Goal: Task Accomplishment & Management: Manage account settings

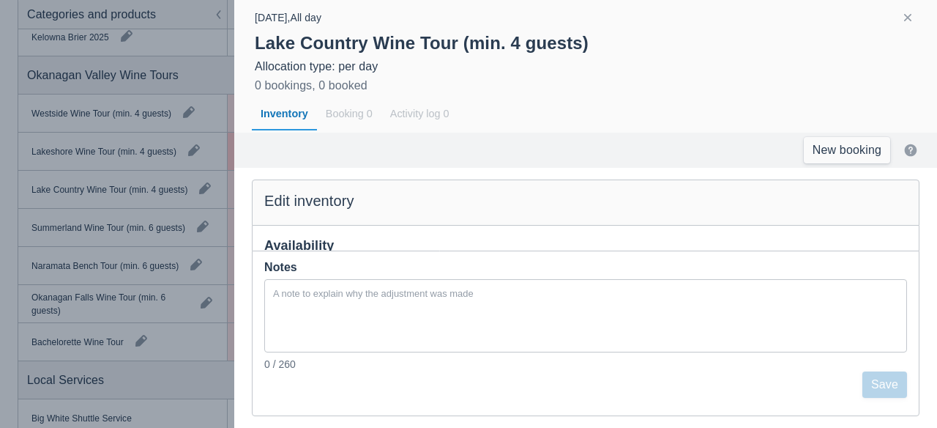
scroll to position [70, 0]
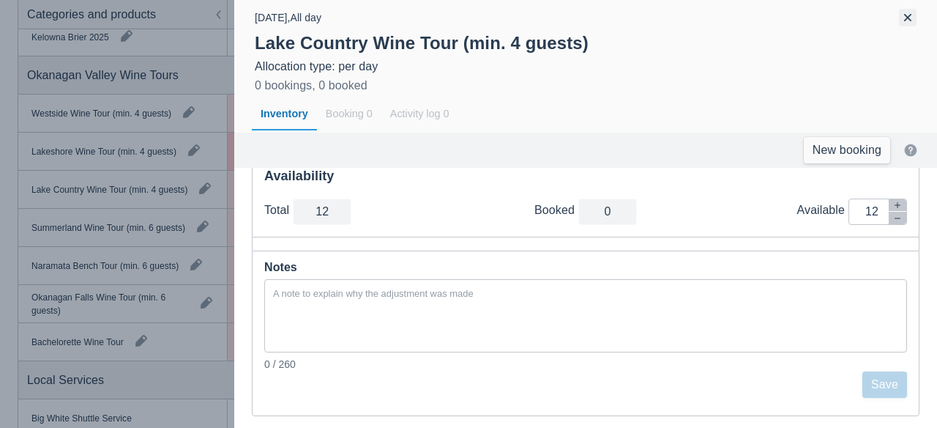
click at [904, 21] on button "button" at bounding box center [908, 18] width 18 height 18
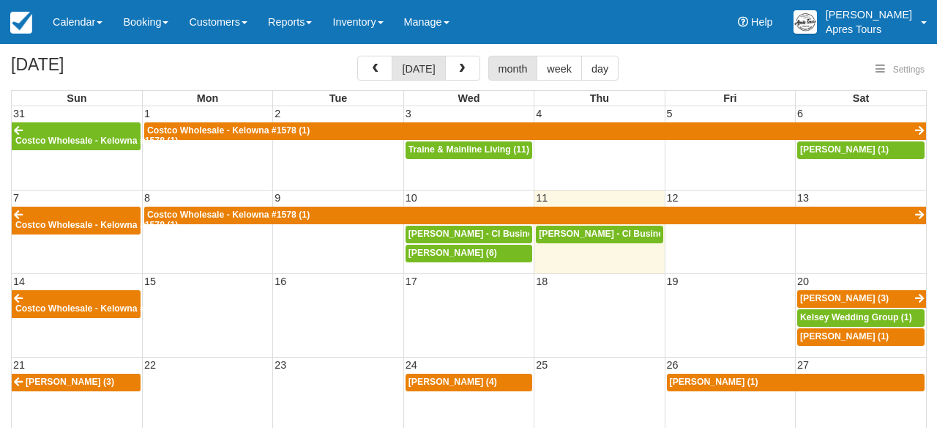
select select
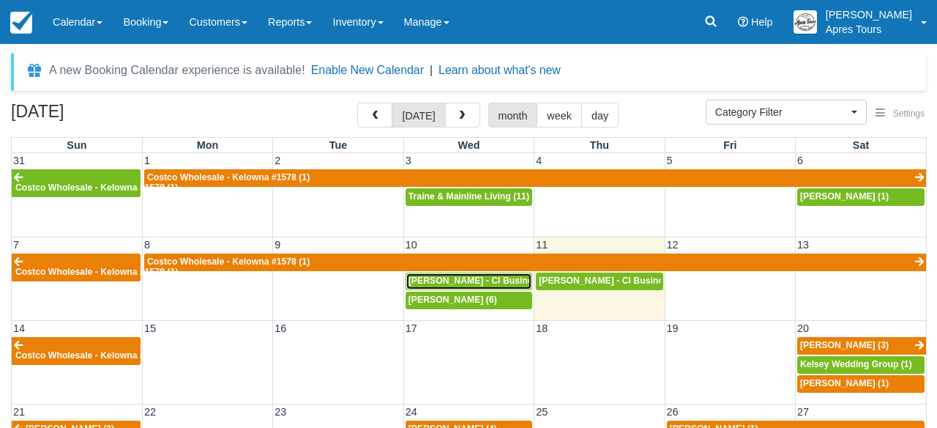
click at [521, 280] on span "Adam Webster - CI Business Development Manager (11)" at bounding box center [534, 280] width 251 height 10
select select
click at [608, 284] on span "Adam Webster - CI Business Development Manager (7)" at bounding box center [662, 280] width 246 height 10
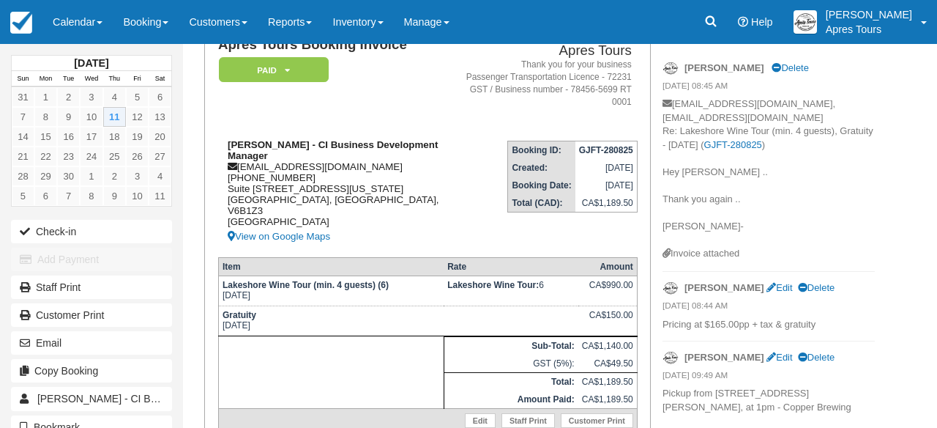
scroll to position [122, 0]
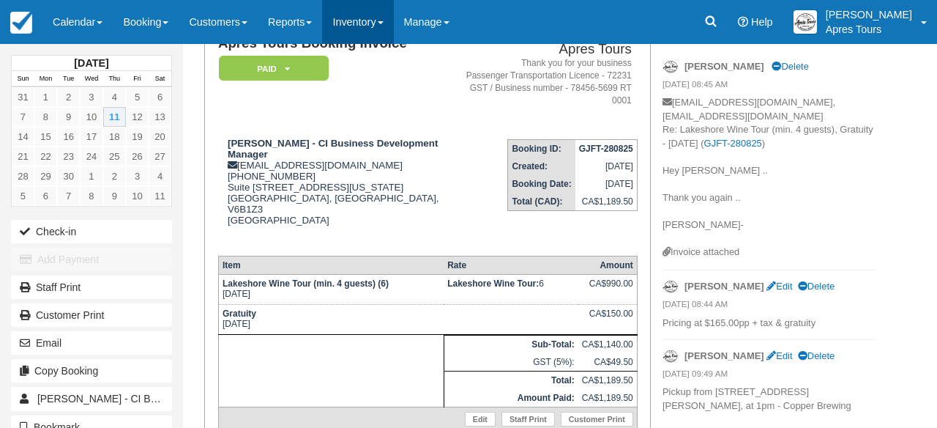
click at [370, 26] on link "Inventory" at bounding box center [357, 22] width 71 height 44
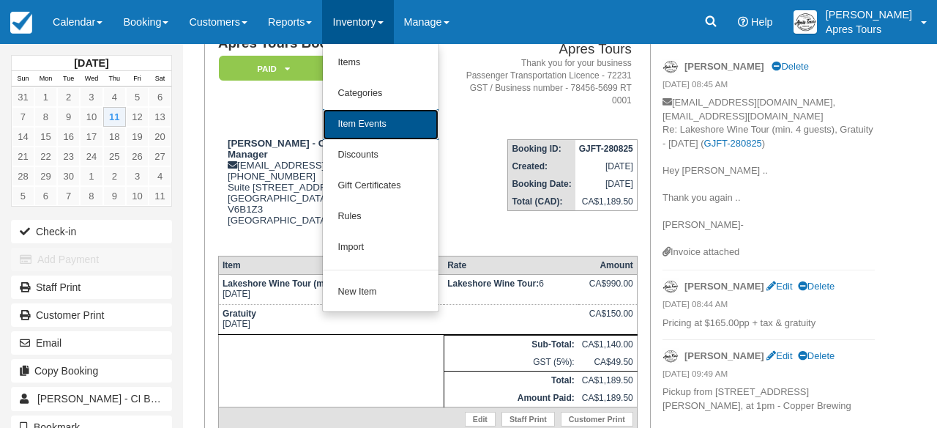
click at [362, 131] on link "Item Events" at bounding box center [381, 124] width 116 height 31
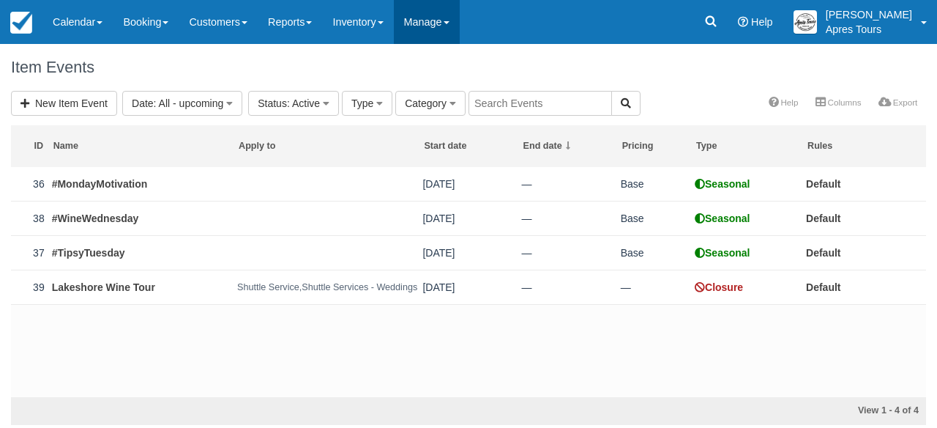
click at [446, 29] on link "Manage" at bounding box center [427, 22] width 66 height 44
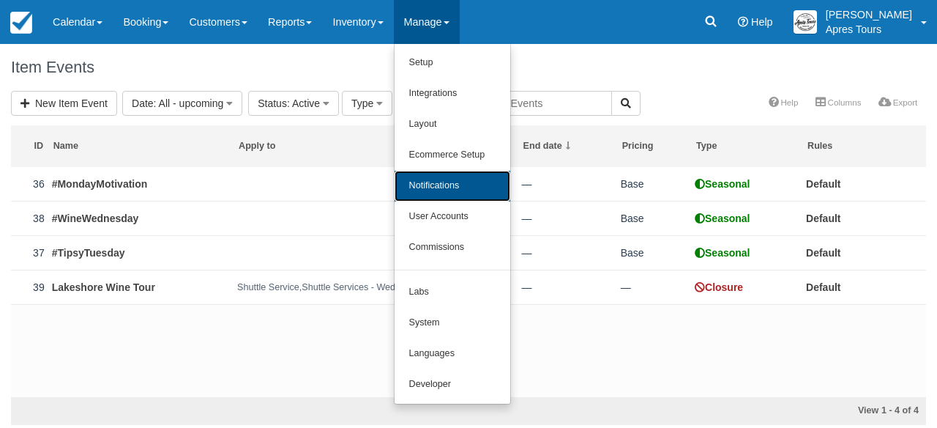
click at [441, 188] on link "Notifications" at bounding box center [453, 186] width 116 height 31
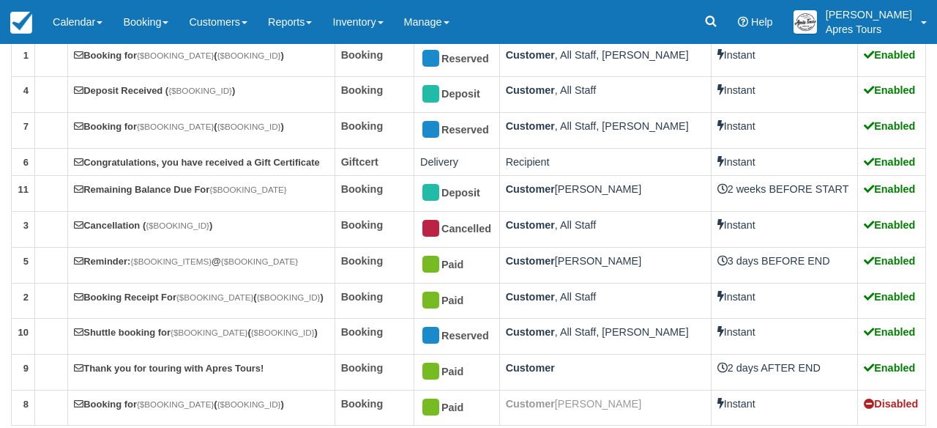
scroll to position [253, 0]
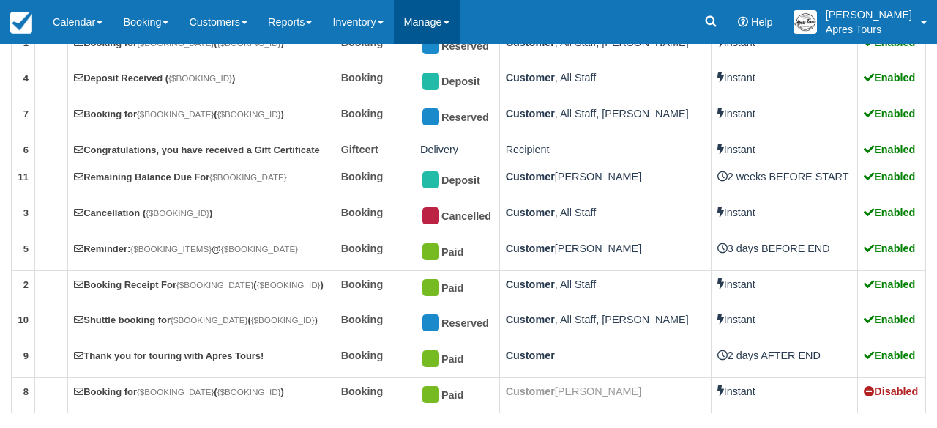
click at [460, 29] on link "Manage" at bounding box center [427, 22] width 66 height 44
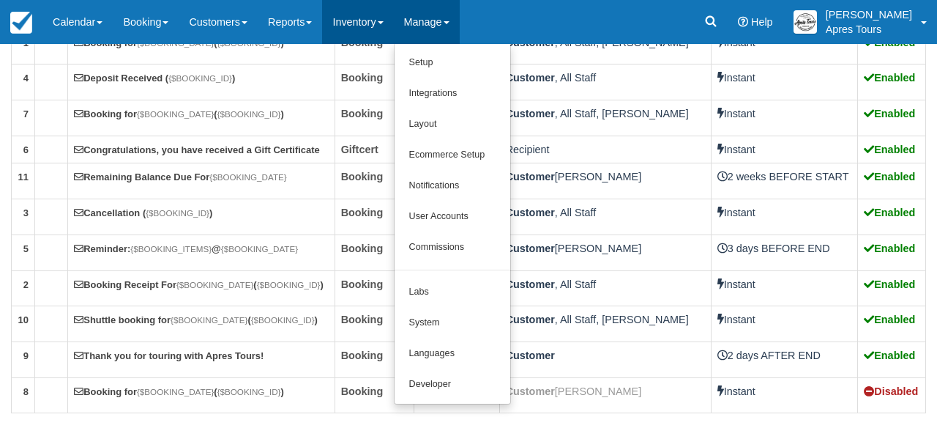
click at [378, 31] on link "Inventory" at bounding box center [357, 22] width 71 height 44
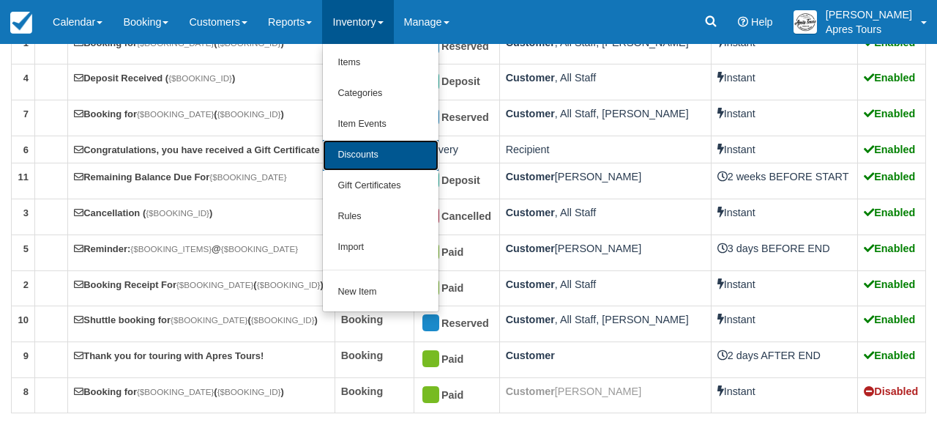
click at [378, 153] on link "Discounts" at bounding box center [381, 155] width 116 height 31
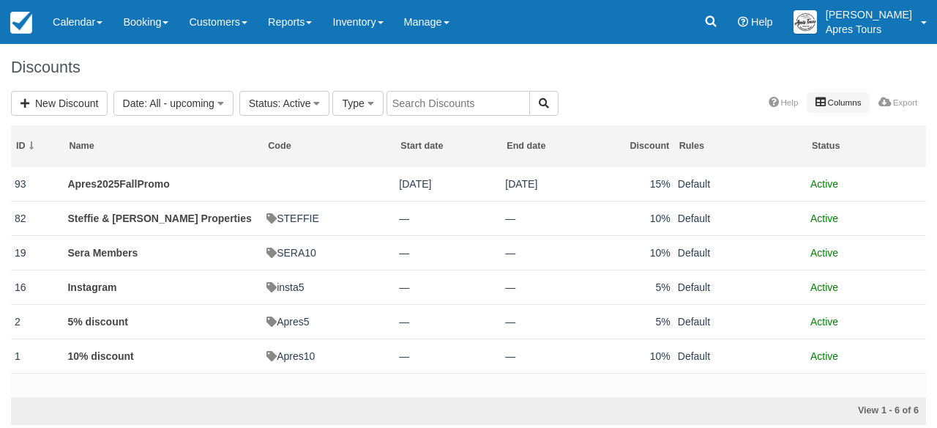
click at [828, 102] on link "Columns" at bounding box center [838, 102] width 63 height 20
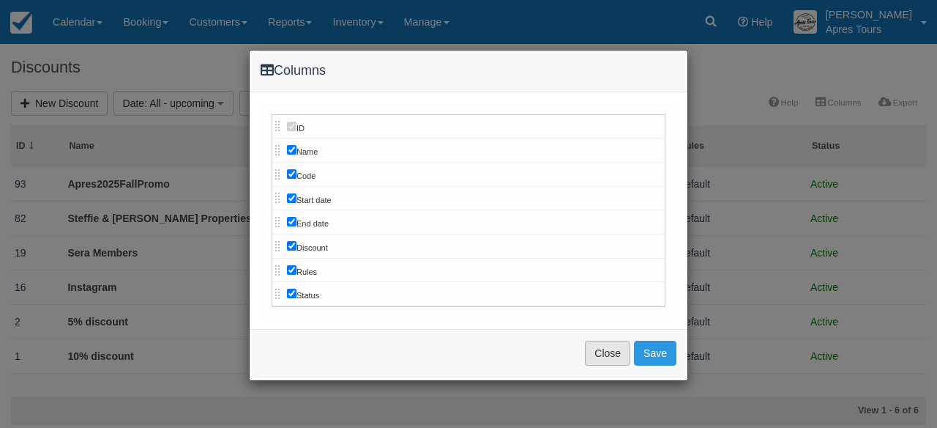
click at [615, 351] on button "Close" at bounding box center [607, 352] width 45 height 25
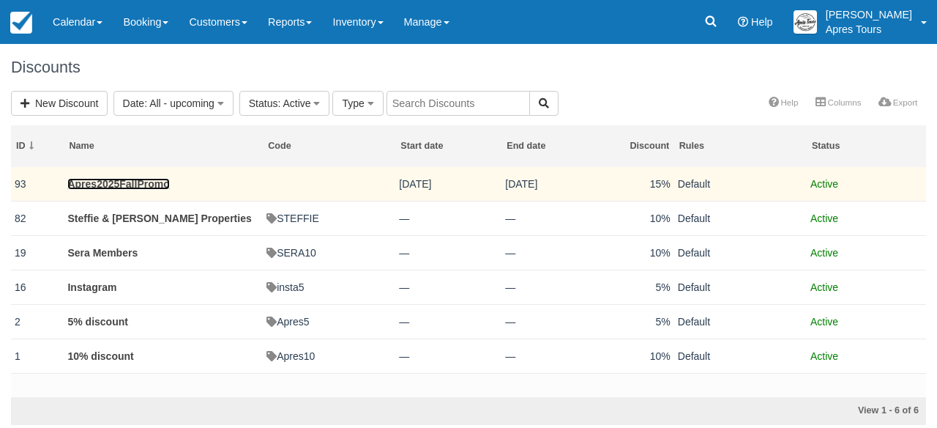
click at [148, 182] on link "Apres2025FallPromo" at bounding box center [118, 184] width 102 height 12
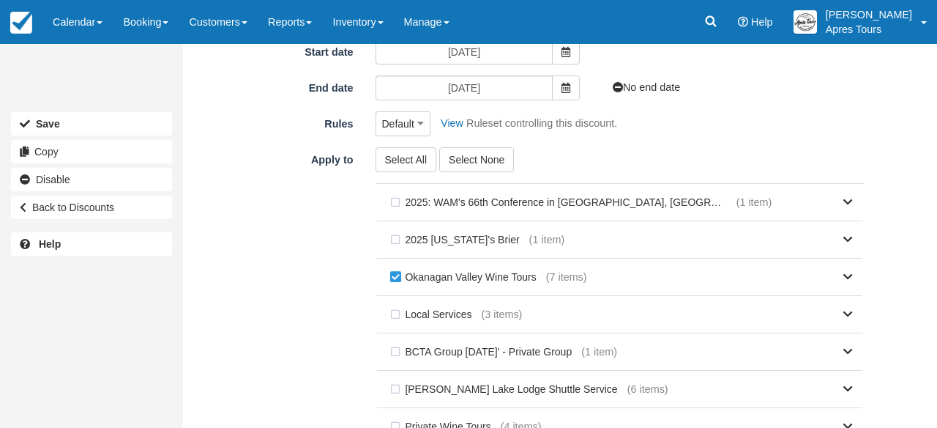
scroll to position [250, 0]
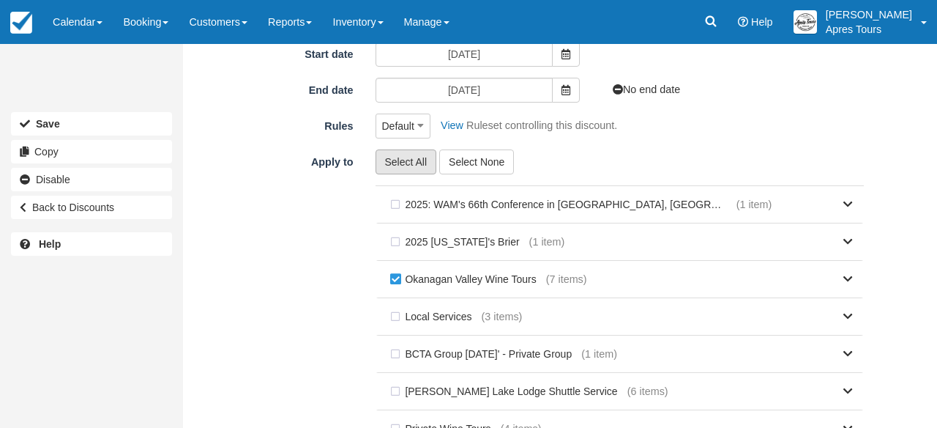
click at [412, 168] on button "Select All" at bounding box center [406, 161] width 61 height 25
checkbox input "true"
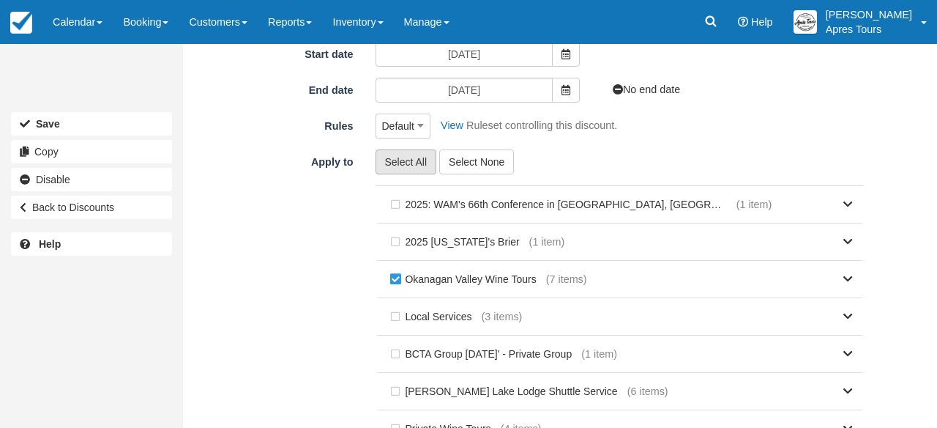
checkbox input "true"
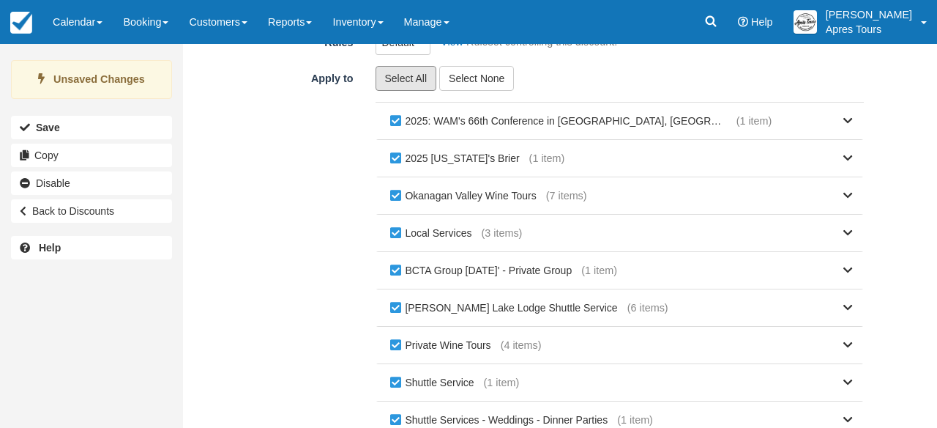
scroll to position [439, 0]
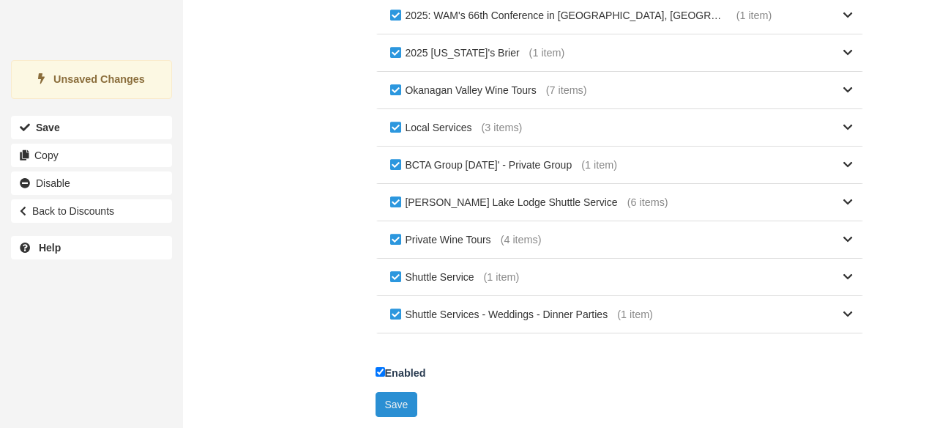
click at [406, 406] on button "Save" at bounding box center [397, 404] width 42 height 25
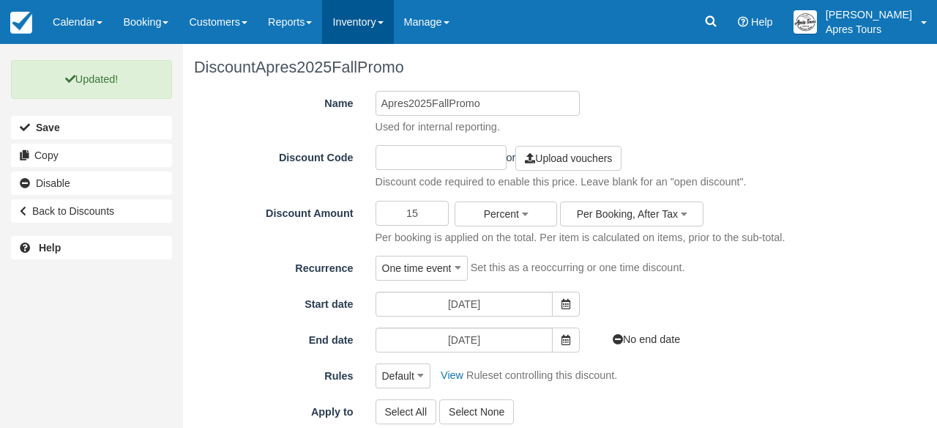
click at [374, 23] on link "Inventory" at bounding box center [357, 22] width 71 height 44
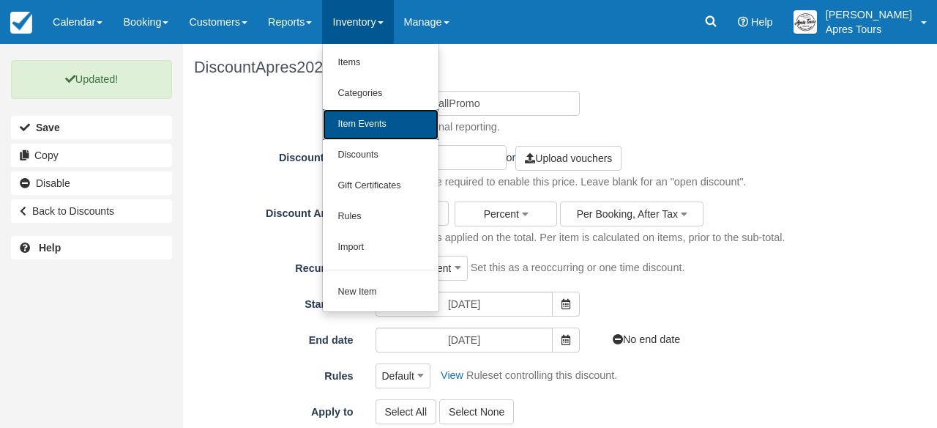
click at [370, 135] on link "Item Events" at bounding box center [381, 124] width 116 height 31
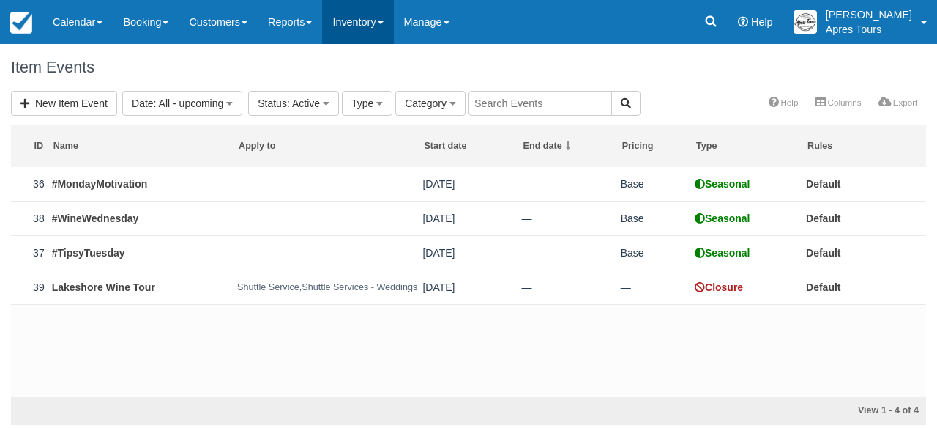
click at [389, 20] on link "Inventory" at bounding box center [357, 22] width 71 height 44
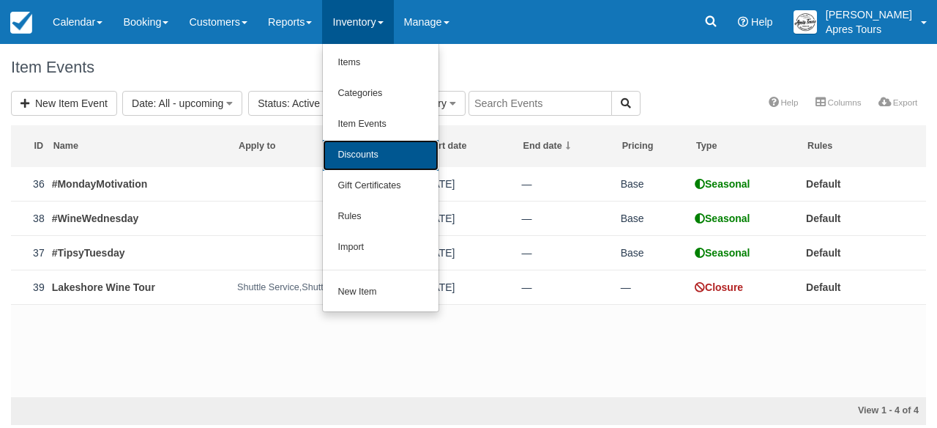
click at [386, 158] on link "Discounts" at bounding box center [381, 155] width 116 height 31
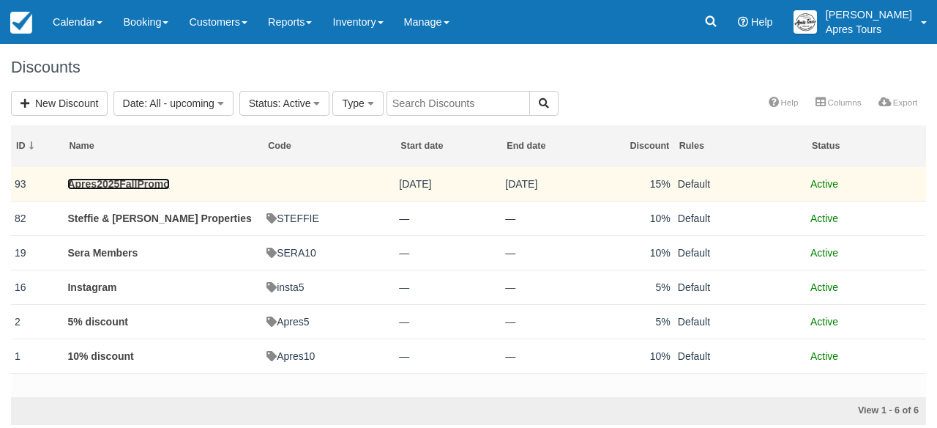
click at [163, 186] on link "Apres2025FallPromo" at bounding box center [118, 184] width 102 height 12
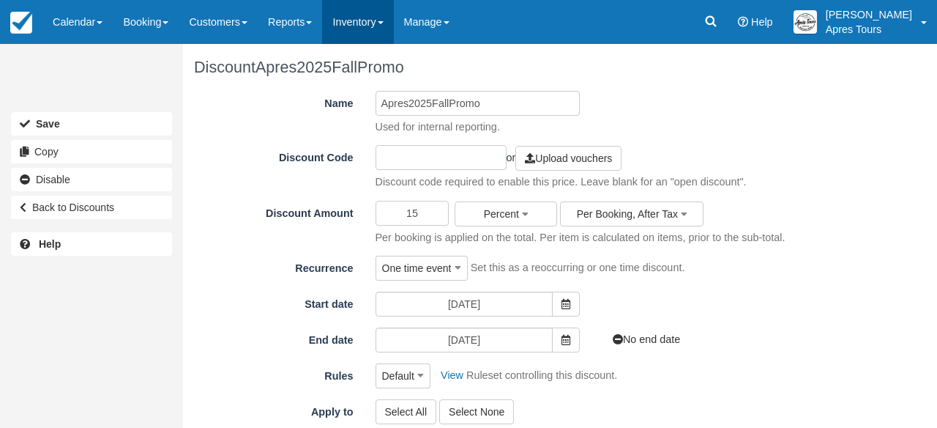
click at [387, 24] on link "Inventory" at bounding box center [357, 22] width 71 height 44
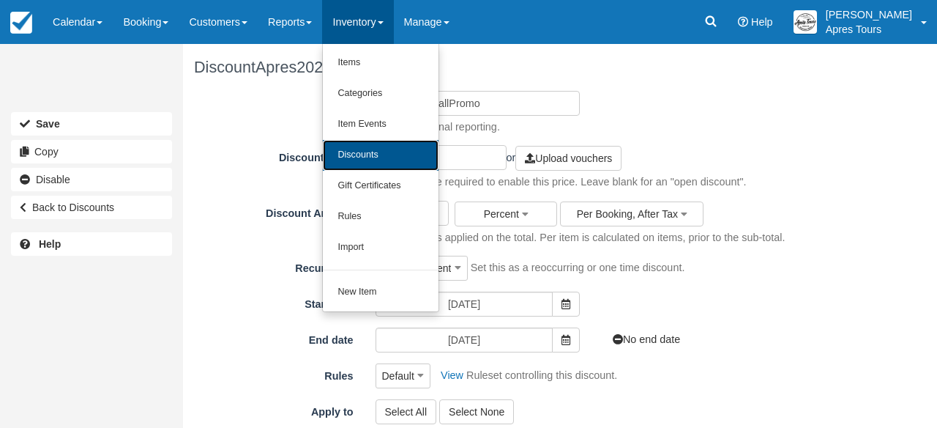
click at [378, 152] on link "Discounts" at bounding box center [381, 155] width 116 height 31
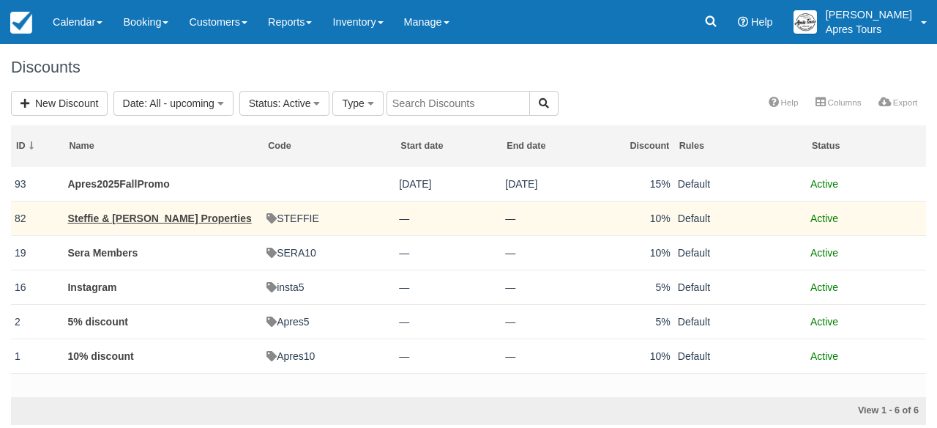
click at [144, 225] on td "Steffie & [PERSON_NAME] Properties" at bounding box center [163, 218] width 199 height 34
click at [137, 221] on link "Steffie & [PERSON_NAME] Properties" at bounding box center [159, 218] width 184 height 12
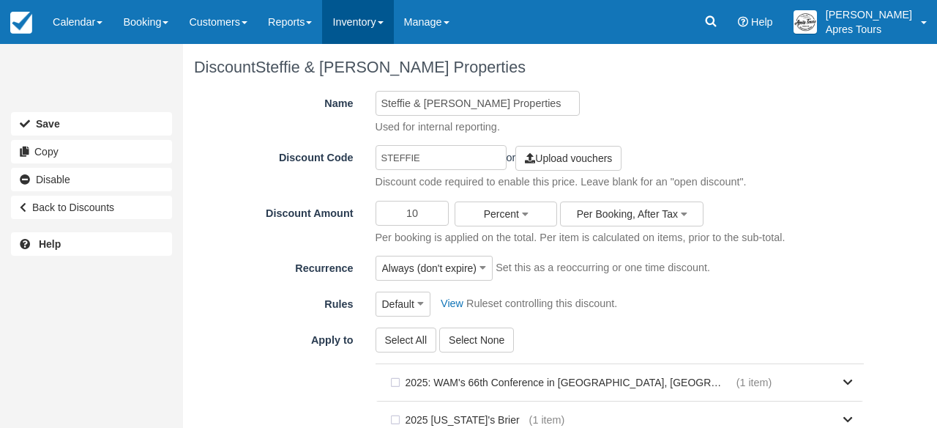
click at [366, 20] on link "Inventory" at bounding box center [357, 22] width 71 height 44
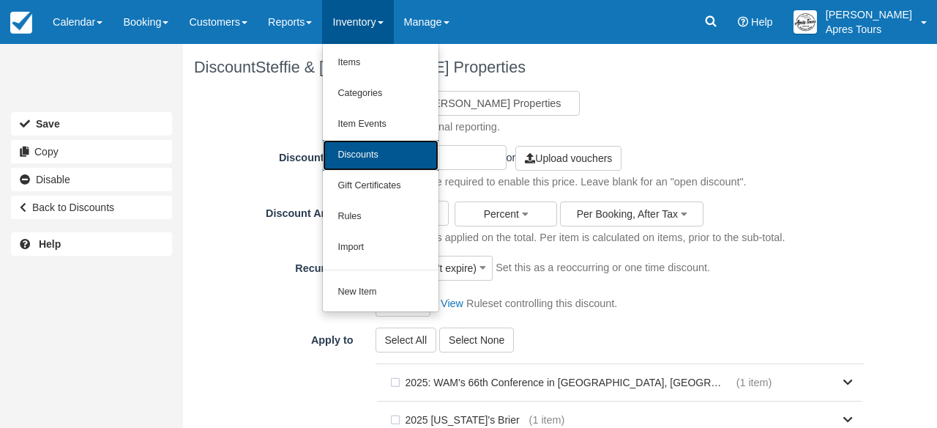
click at [369, 153] on link "Discounts" at bounding box center [381, 155] width 116 height 31
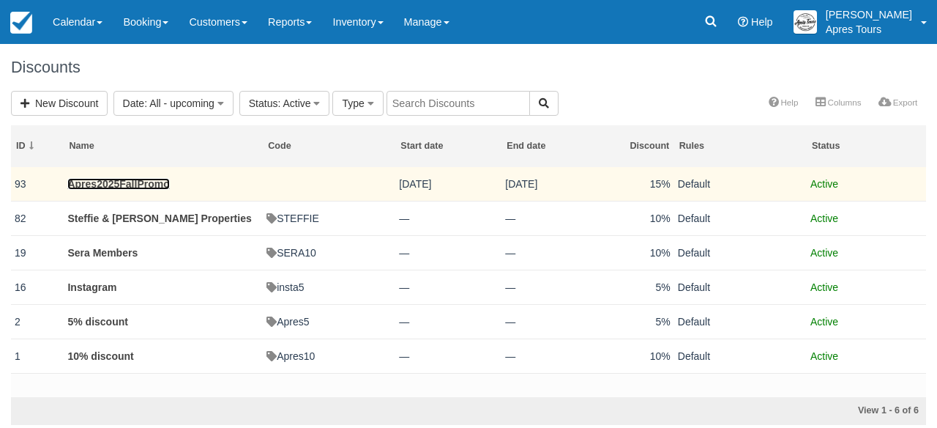
click at [154, 185] on link "Apres2025FallPromo" at bounding box center [118, 184] width 102 height 12
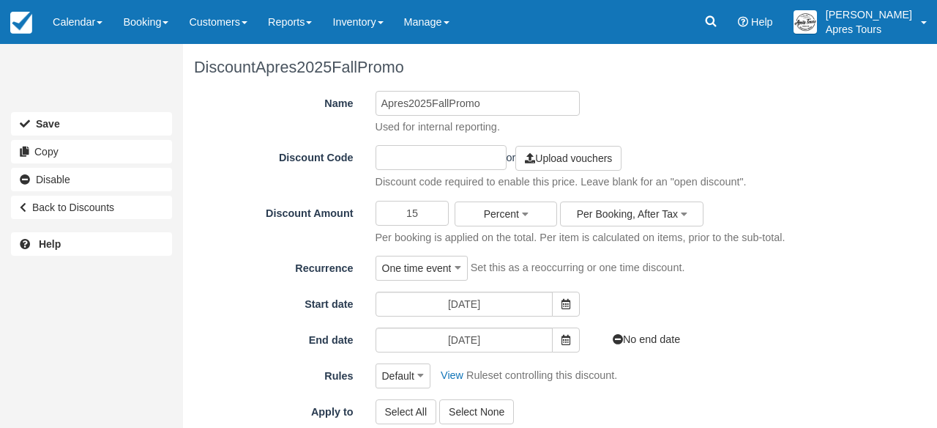
click at [389, 154] on input "text" at bounding box center [441, 157] width 131 height 25
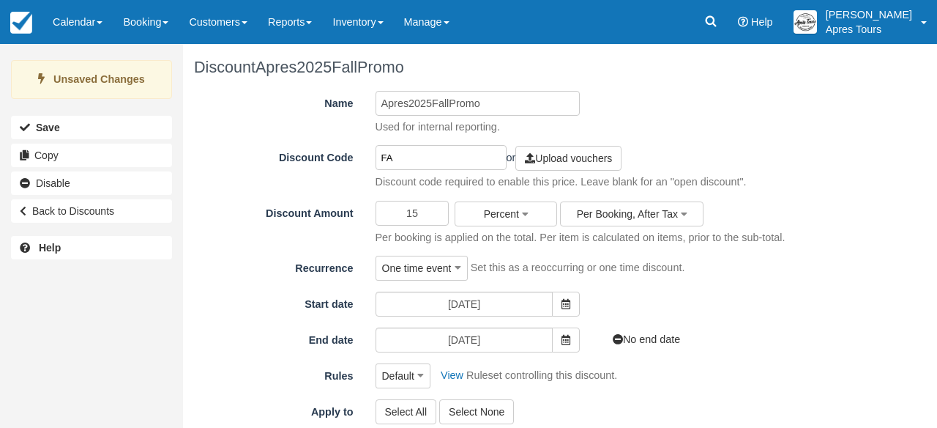
type input "F"
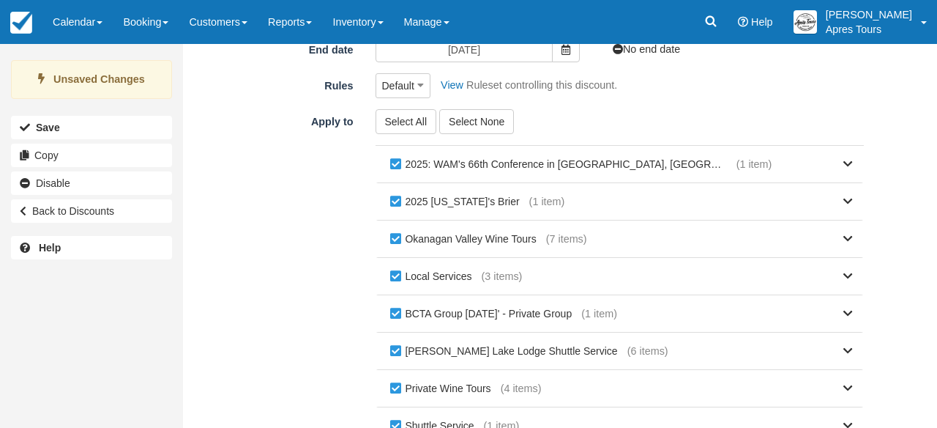
scroll to position [295, 0]
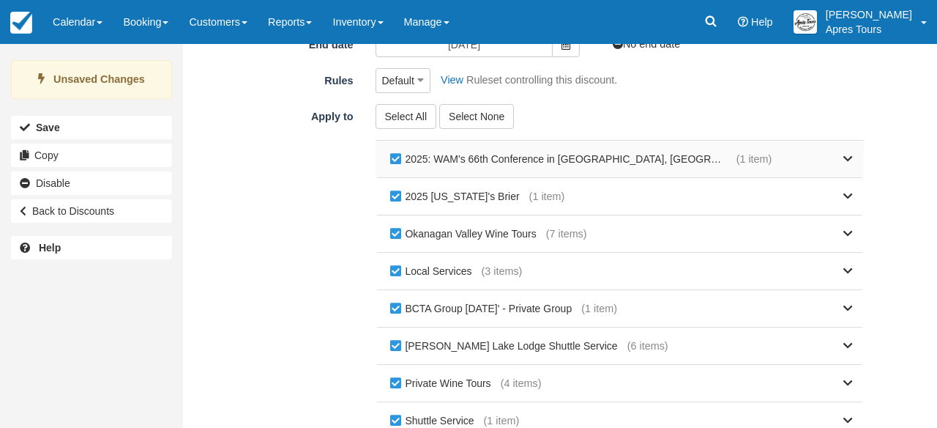
type input "FALL2025"
click at [395, 161] on label "2025: WAM's 66th Conference in [GEOGRAPHIC_DATA], [GEOGRAPHIC_DATA]" at bounding box center [562, 159] width 350 height 22
checkbox input "false"
click at [395, 198] on label "2025 [US_STATE]'s Brier" at bounding box center [458, 196] width 143 height 22
checkbox input "false"
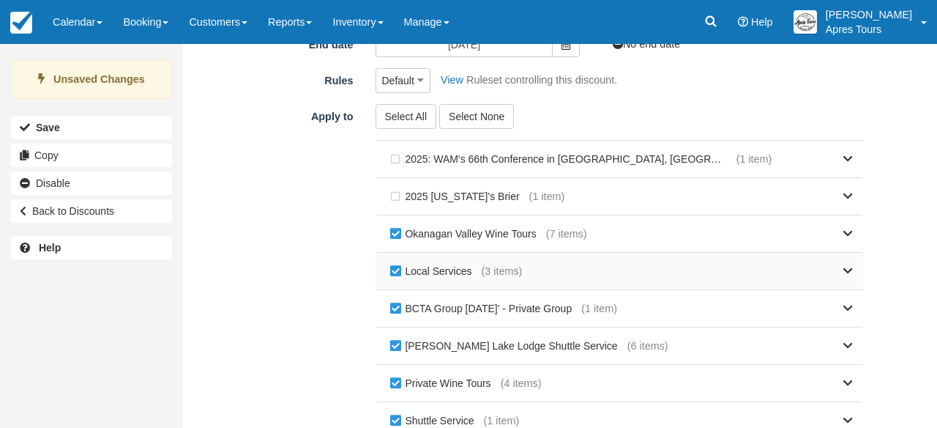
click at [396, 273] on label "Local Services" at bounding box center [434, 271] width 95 height 22
checkbox input "false"
click at [395, 312] on label "BCTA Group [DATE]' - Private Group" at bounding box center [484, 308] width 195 height 22
checkbox input "false"
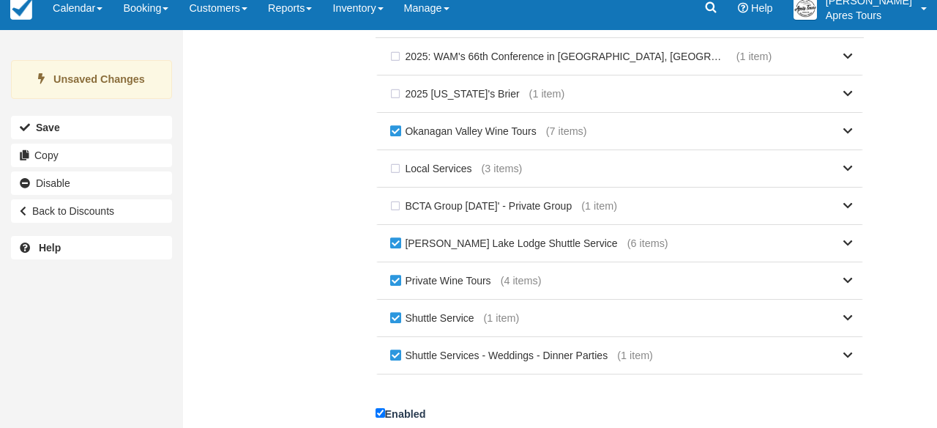
scroll to position [400, 0]
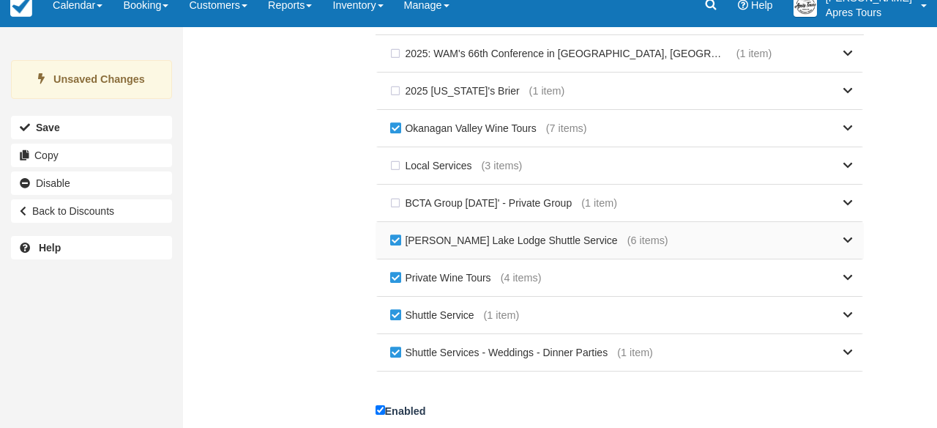
click at [399, 245] on label "[PERSON_NAME] Lake Lodge Shuttle Service" at bounding box center [507, 240] width 241 height 22
checkbox input "false"
click at [396, 281] on label "Private Wine Tours" at bounding box center [444, 277] width 114 height 22
checkbox input "false"
click at [397, 312] on label "Shuttle Service" at bounding box center [435, 315] width 97 height 22
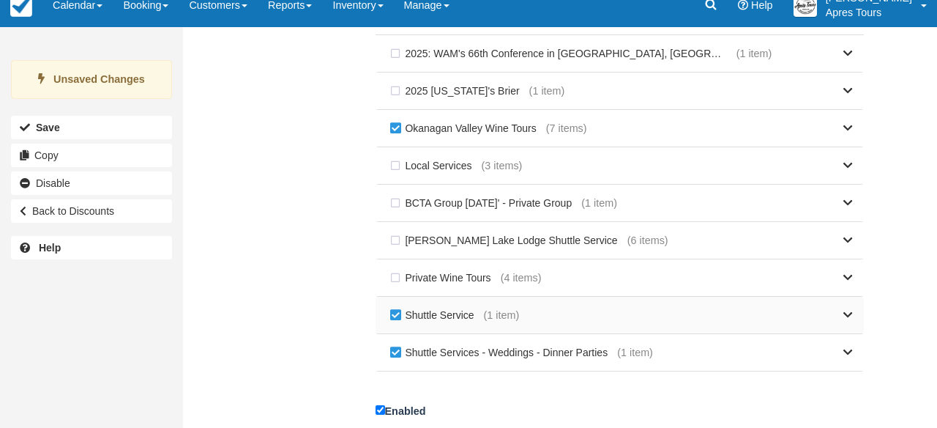
checkbox input "false"
click at [396, 355] on label "Shuttle Services - Weddings - Dinner Parties" at bounding box center [502, 352] width 231 height 22
checkbox input "false"
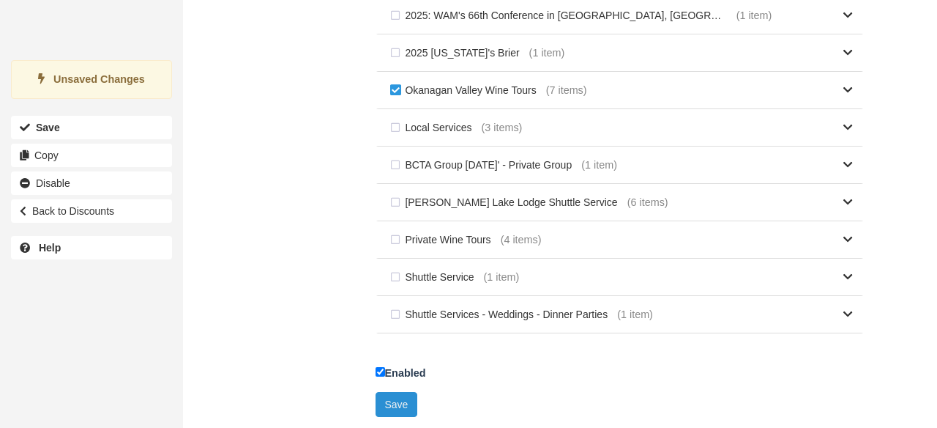
click at [400, 397] on button "Save" at bounding box center [397, 404] width 42 height 25
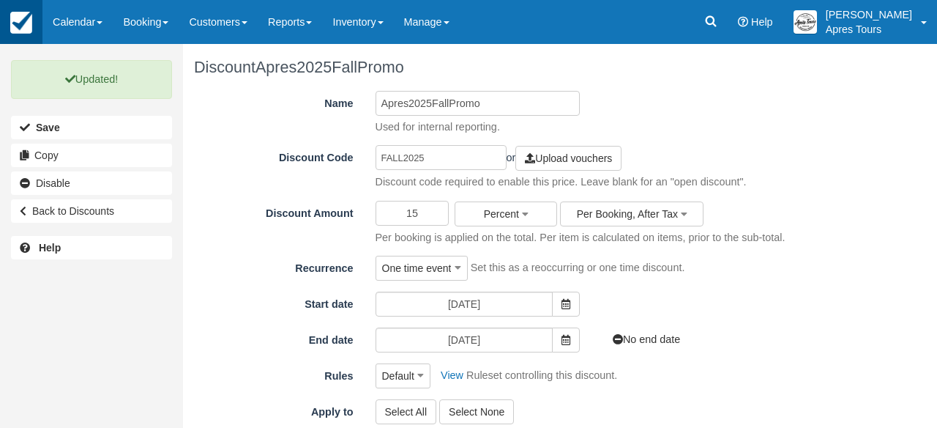
click at [30, 21] on img at bounding box center [21, 23] width 22 height 22
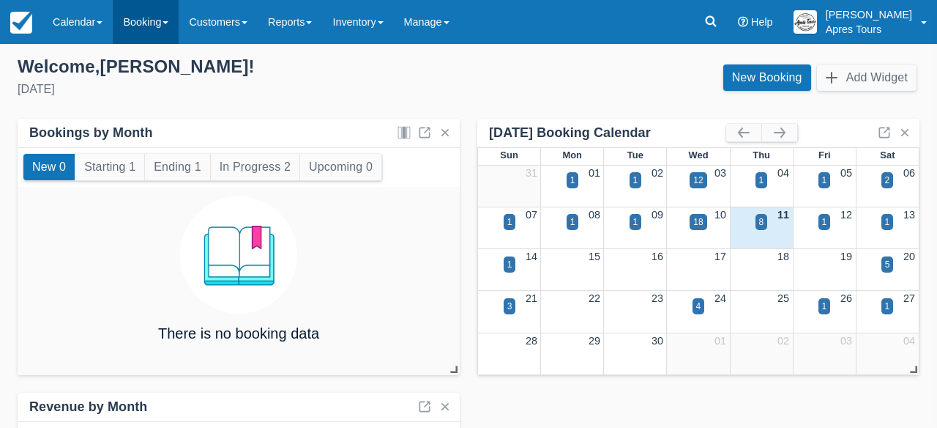
click at [168, 20] on link "Booking" at bounding box center [146, 22] width 66 height 44
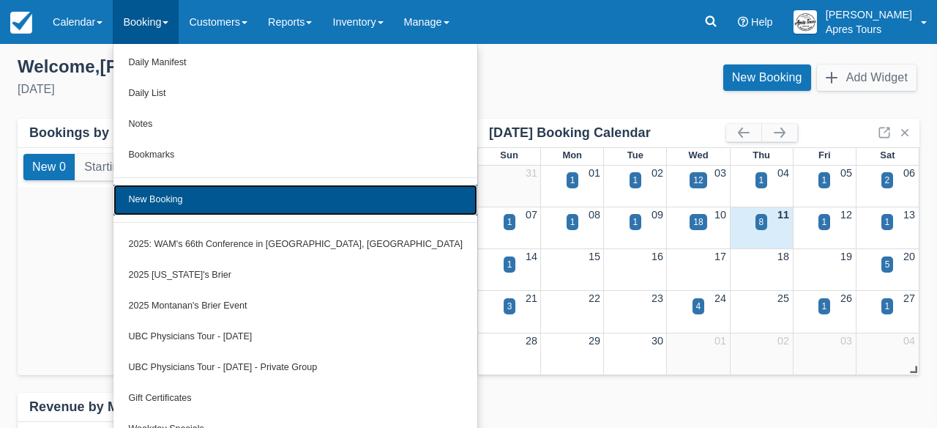
click at [160, 200] on link "New Booking" at bounding box center [295, 199] width 364 height 31
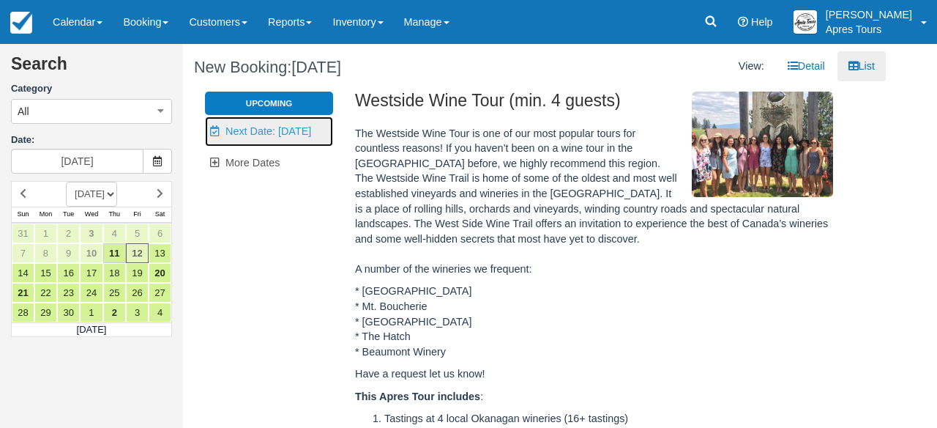
click at [292, 133] on span "Next Date: [DATE]" at bounding box center [268, 131] width 86 height 12
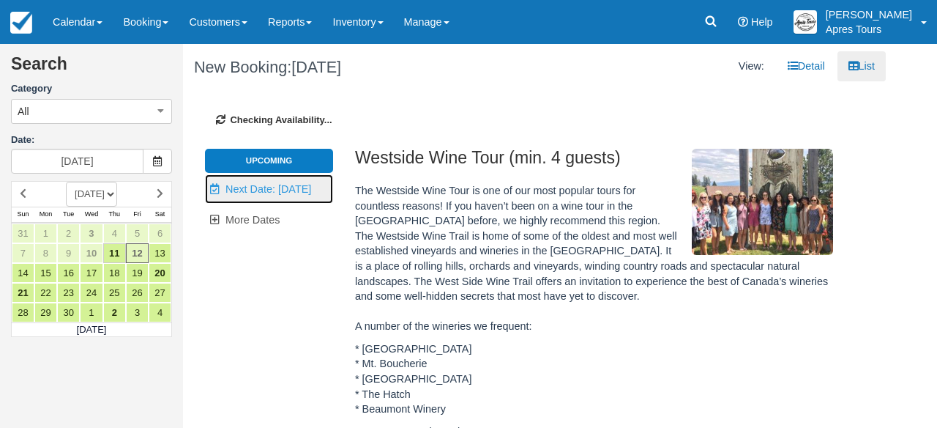
click at [261, 193] on span "Next Date: [DATE]" at bounding box center [268, 189] width 86 height 12
type input "[DATE]"
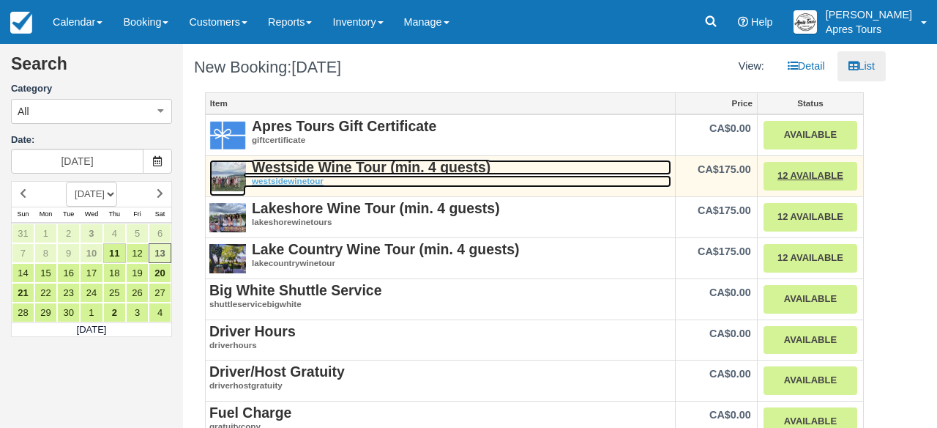
click at [340, 171] on strong "Westside Wine Tour (min. 4 guests)" at bounding box center [371, 167] width 239 height 16
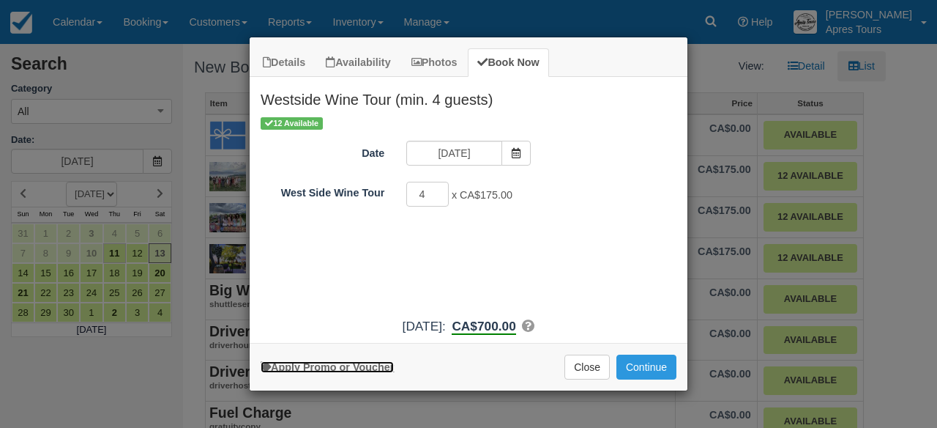
click at [320, 365] on link "Apply Promo or Voucher" at bounding box center [327, 367] width 133 height 12
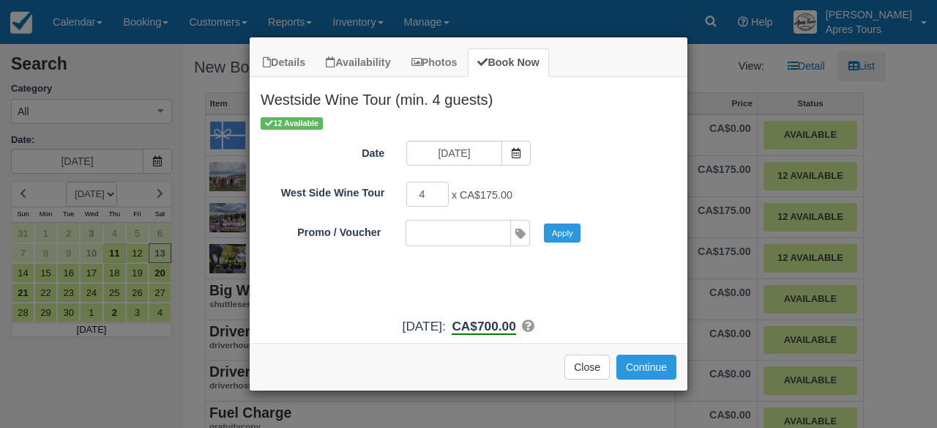
click at [494, 236] on input "Promo / Voucher" at bounding box center [457, 232] width 102 height 25
click at [333, 311] on div "Westside Wine Tour (min. 4 guests) The Westside Wine Tour is one of our most po…" at bounding box center [469, 206] width 438 height 258
click at [577, 361] on button "Close" at bounding box center [586, 366] width 45 height 25
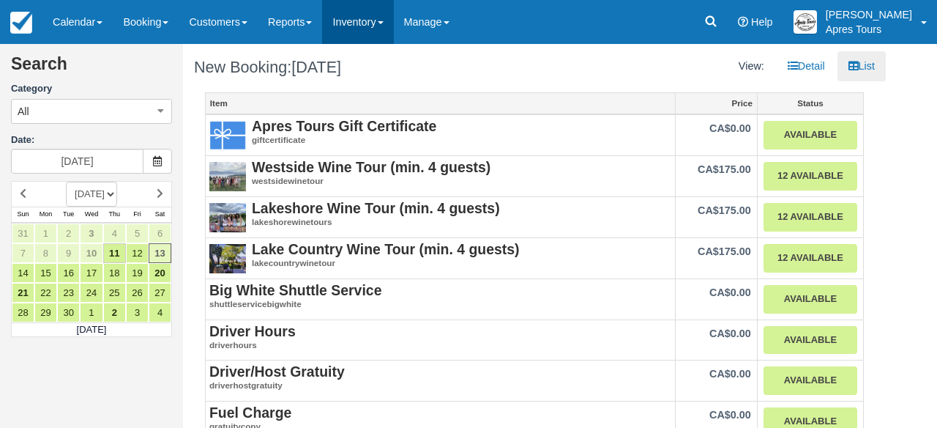
click at [376, 24] on link "Inventory" at bounding box center [357, 22] width 71 height 44
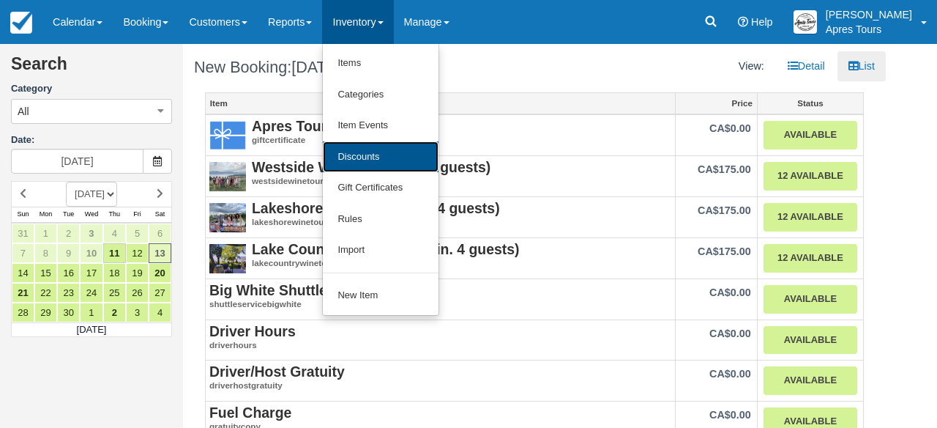
click at [378, 153] on link "Discounts" at bounding box center [381, 156] width 116 height 31
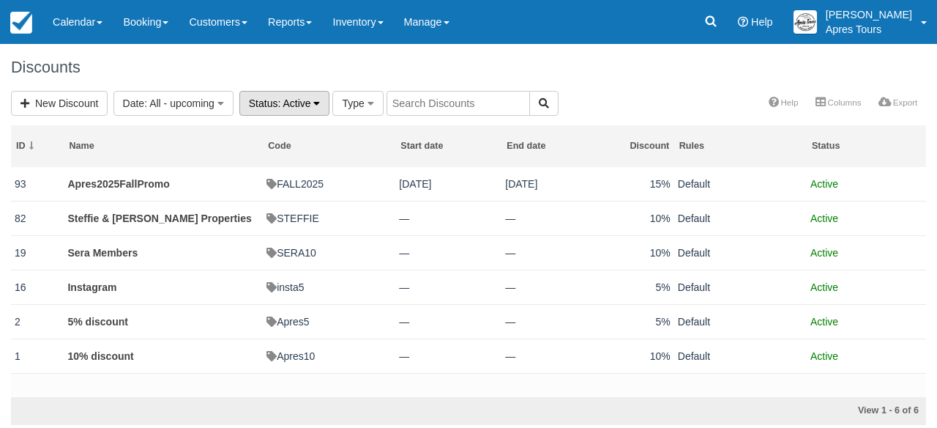
click at [320, 103] on icon "button" at bounding box center [316, 103] width 7 height 10
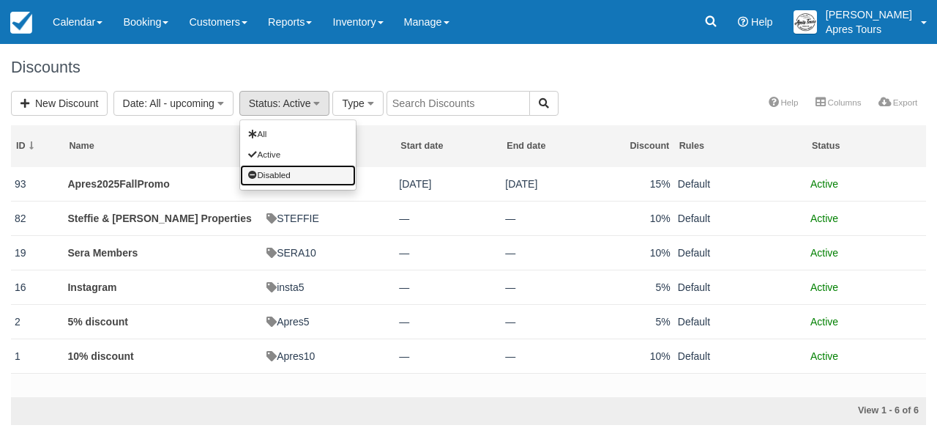
click at [301, 171] on link "Disabled" at bounding box center [298, 175] width 116 height 20
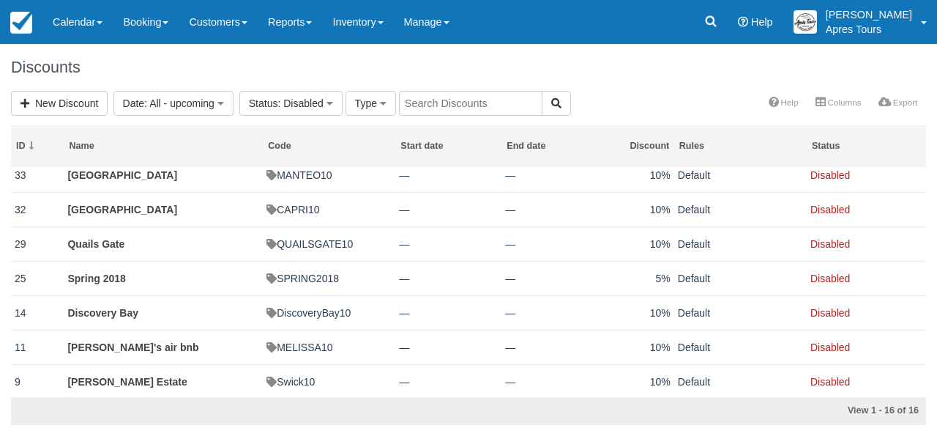
scroll to position [332, 0]
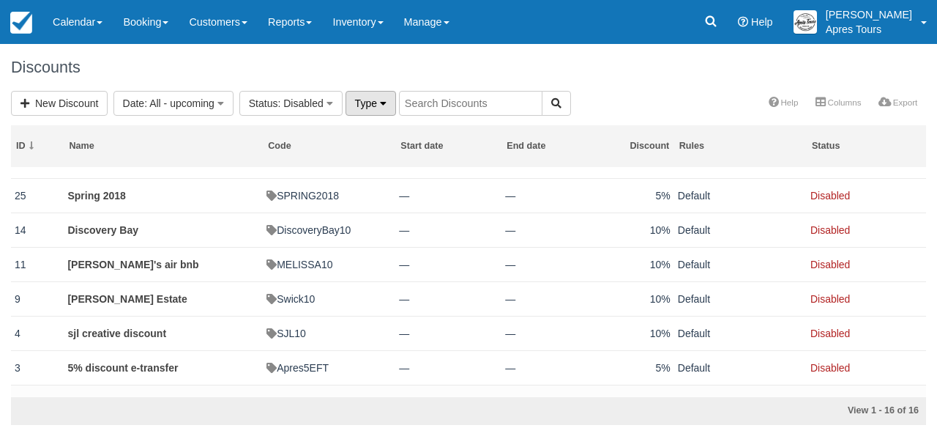
click at [384, 106] on icon "button" at bounding box center [383, 103] width 7 height 10
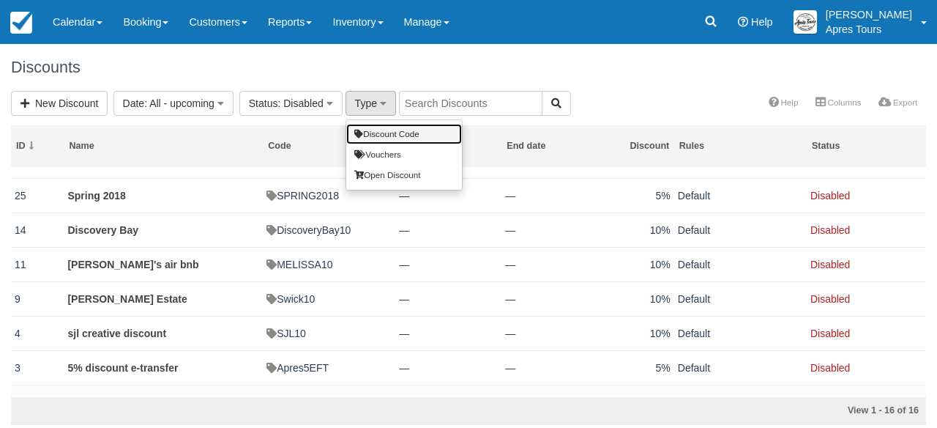
click at [384, 132] on link "Discount Code" at bounding box center [404, 134] width 116 height 20
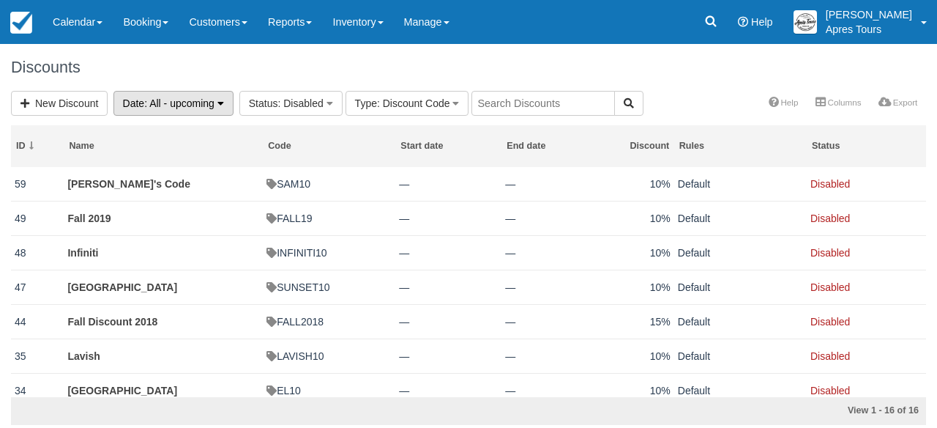
click at [224, 104] on icon "button" at bounding box center [220, 103] width 7 height 10
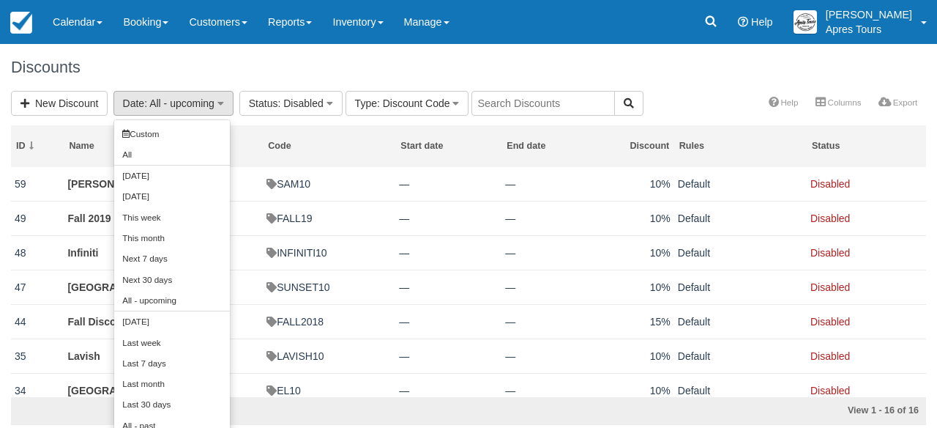
click at [265, 68] on h1 "Discounts" at bounding box center [468, 68] width 915 height 18
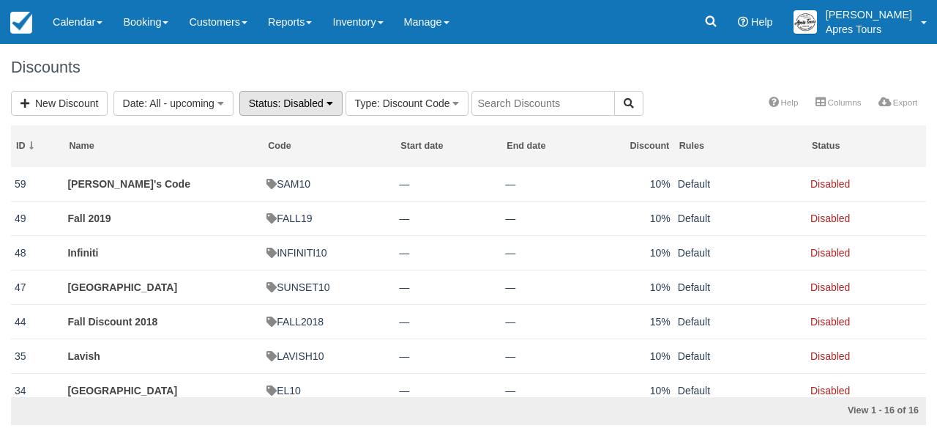
click at [323, 101] on span ": Disabled" at bounding box center [299, 103] width 45 height 12
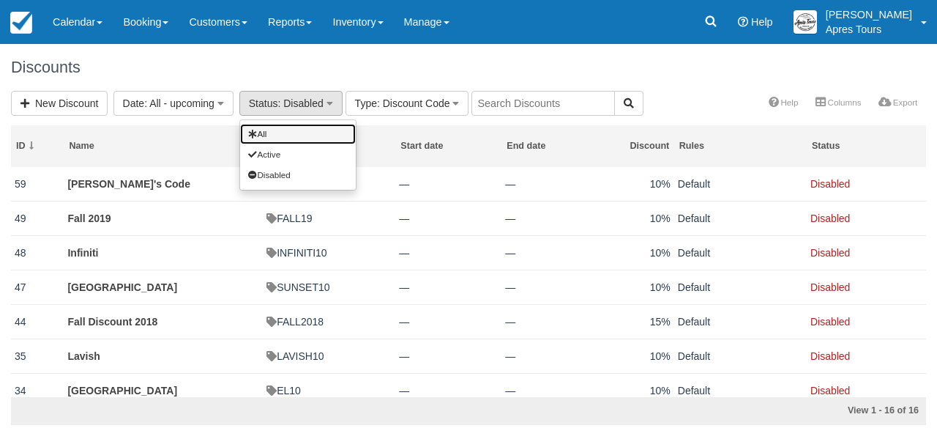
click at [304, 133] on link "All" at bounding box center [298, 134] width 116 height 20
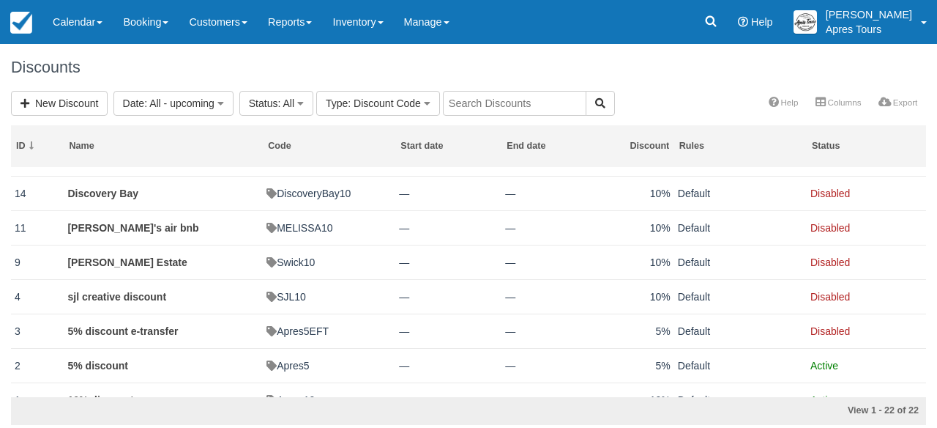
scroll to position [543, 0]
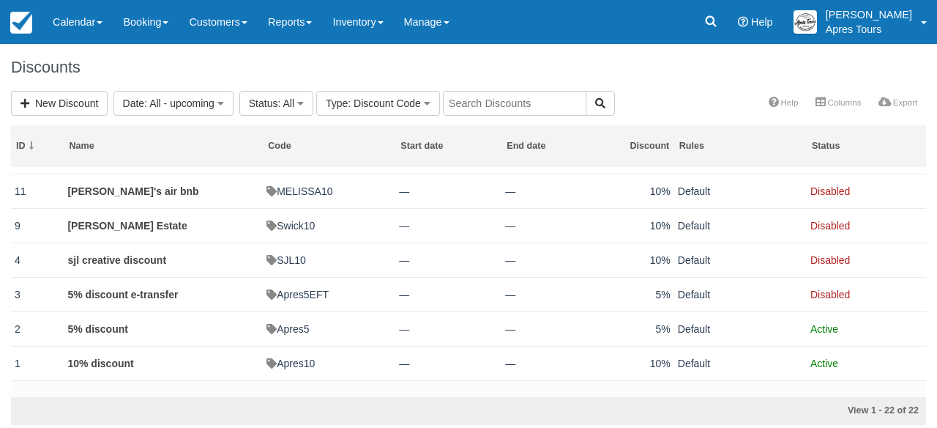
click at [417, 56] on div "Discounts" at bounding box center [468, 67] width 937 height 47
click at [103, 26] on link "Calendar" at bounding box center [77, 22] width 70 height 44
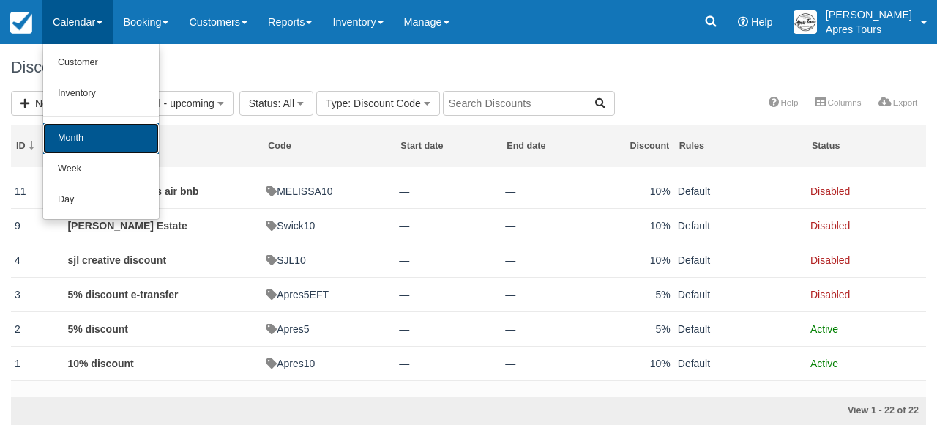
click at [91, 138] on link "Month" at bounding box center [101, 138] width 116 height 31
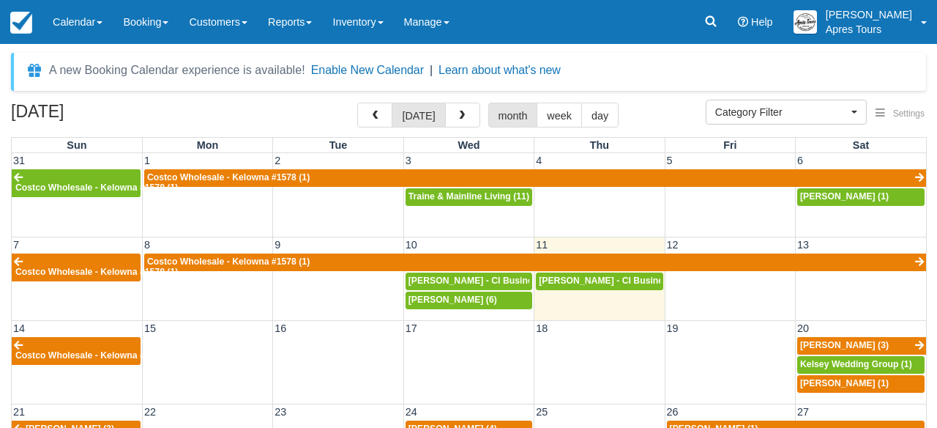
select select
click at [157, 28] on link "Booking" at bounding box center [146, 22] width 66 height 44
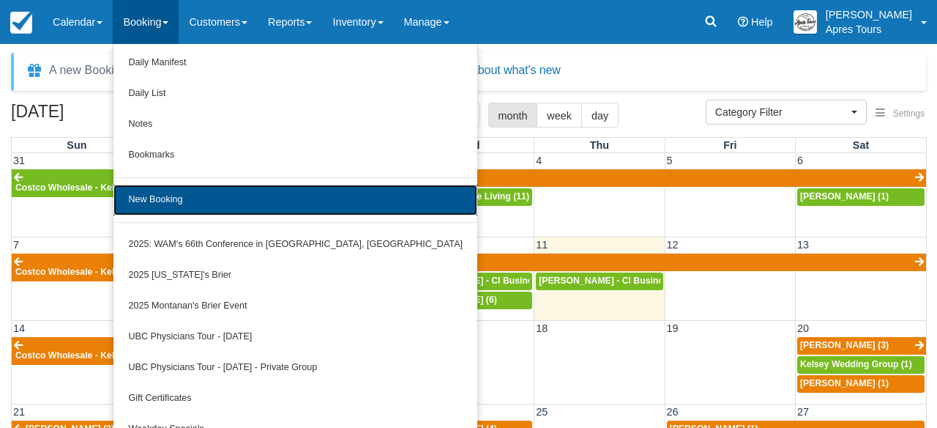
click at [186, 207] on link "New Booking" at bounding box center [295, 199] width 364 height 31
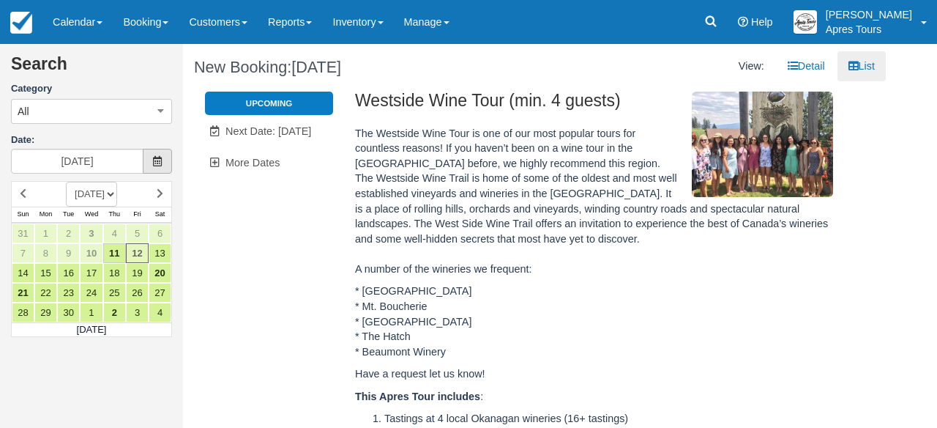
click at [156, 168] on span at bounding box center [157, 161] width 29 height 25
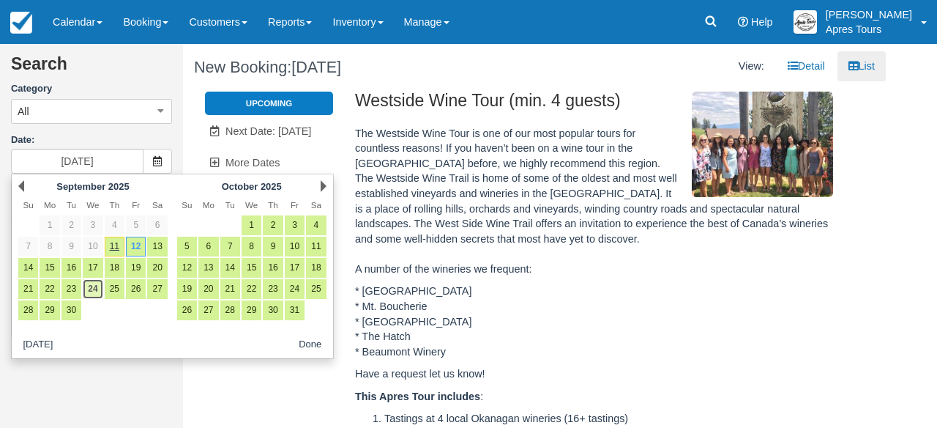
click at [93, 293] on link "24" at bounding box center [93, 289] width 20 height 20
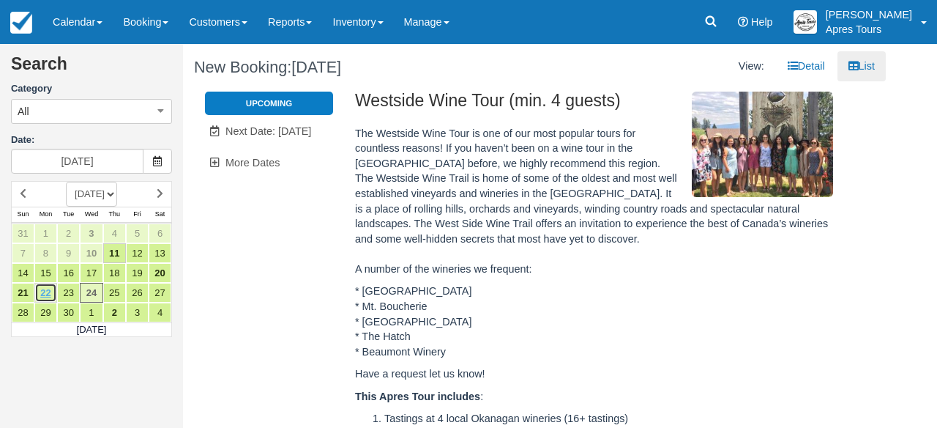
click at [52, 294] on link "22" at bounding box center [45, 293] width 23 height 20
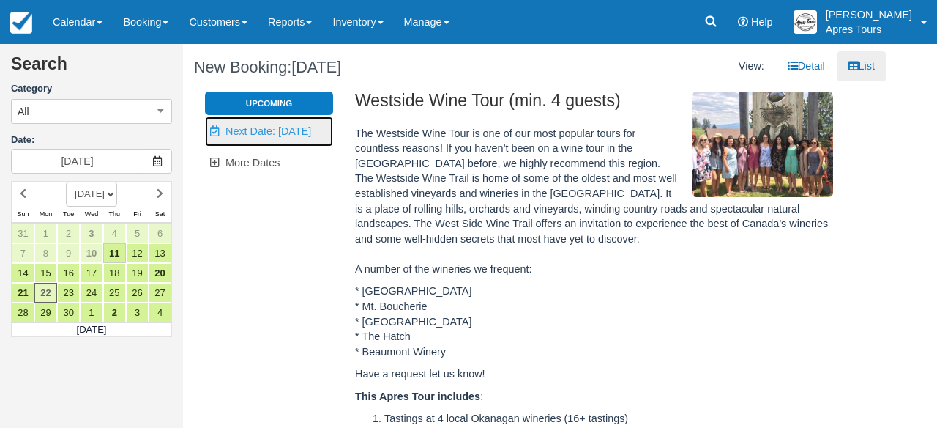
click at [277, 137] on link "Unavailable. Next Date: Sep 25" at bounding box center [269, 131] width 128 height 30
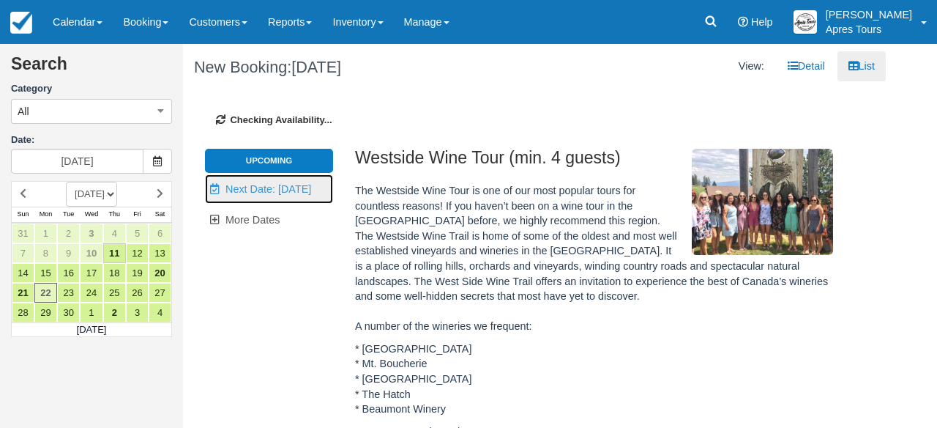
click at [261, 189] on span "Next Date: Sep 25" at bounding box center [268, 189] width 86 height 12
type input "Thu Sep 25 2025"
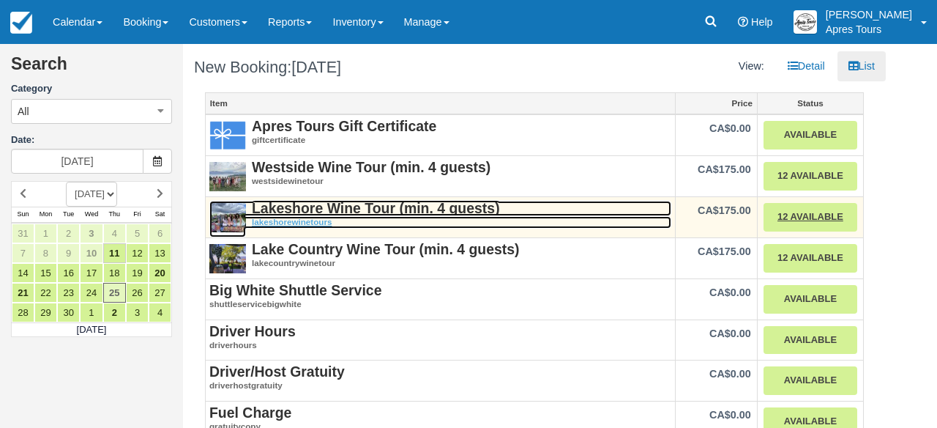
click at [304, 213] on strong "Lakeshore Wine Tour (min. 4 guests)" at bounding box center [376, 208] width 248 height 16
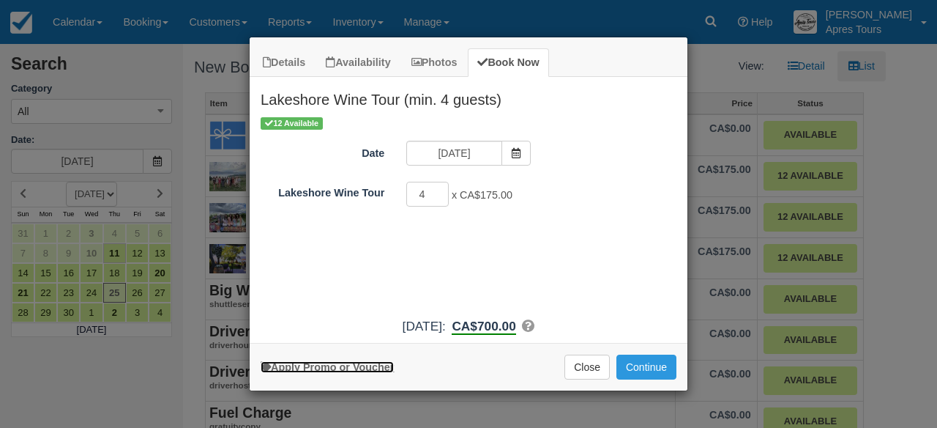
click at [348, 370] on link "Apply Promo or Voucher" at bounding box center [327, 367] width 133 height 12
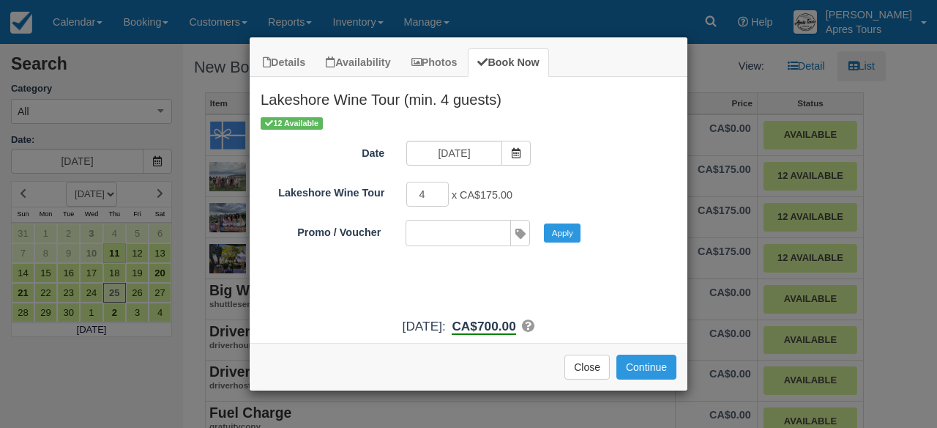
click at [496, 238] on input "Promo / Voucher" at bounding box center [457, 232] width 102 height 25
type input "FALL15"
click at [565, 234] on button "Apply" at bounding box center [562, 232] width 37 height 19
click at [495, 235] on input "FALL15" at bounding box center [457, 232] width 102 height 25
click at [471, 229] on input "FALL15" at bounding box center [457, 232] width 102 height 25
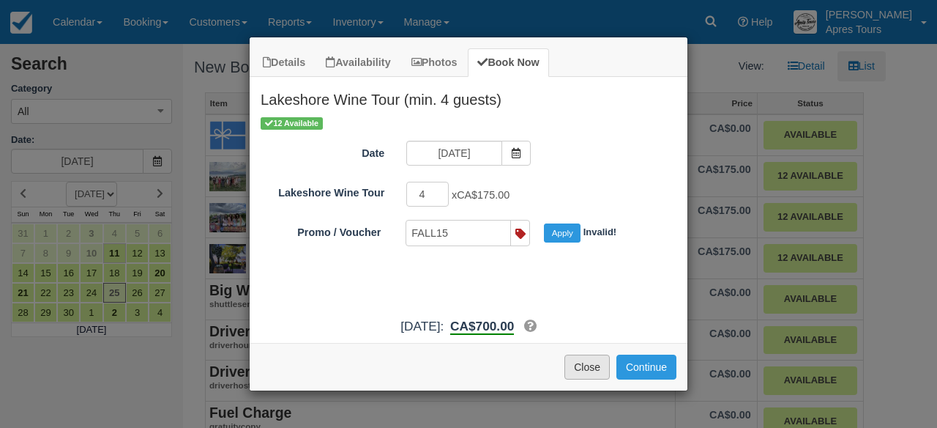
click at [589, 375] on button "Close" at bounding box center [586, 366] width 45 height 25
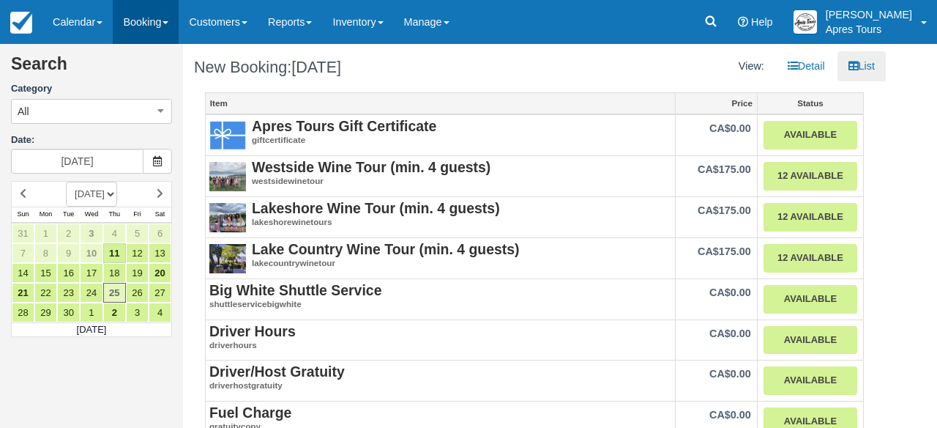
click at [141, 20] on link "Booking" at bounding box center [146, 22] width 66 height 44
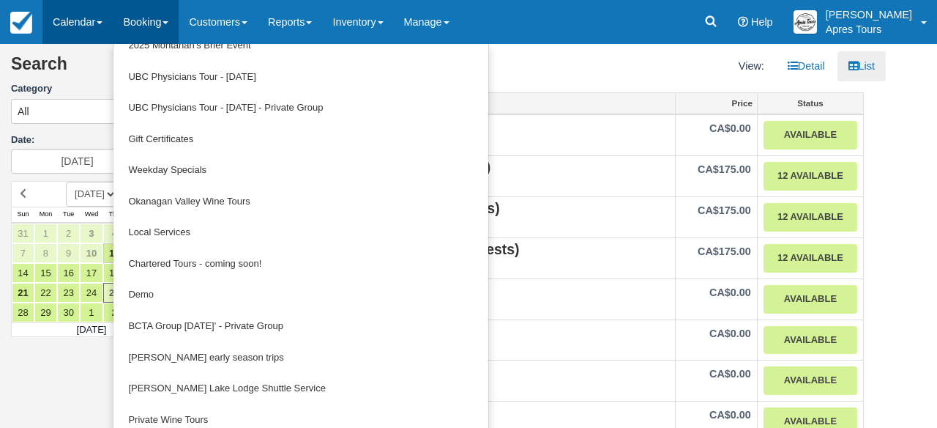
click at [84, 19] on link "Calendar" at bounding box center [77, 22] width 70 height 44
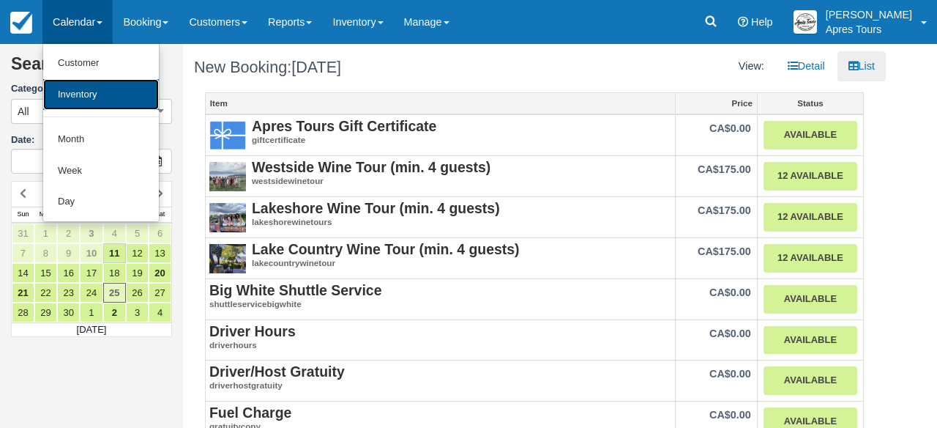
click at [76, 94] on link "Inventory" at bounding box center [101, 94] width 116 height 31
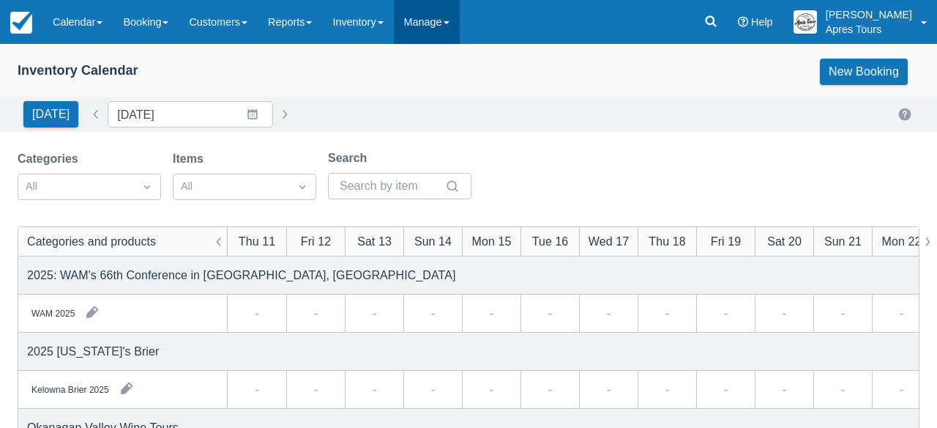
click at [455, 24] on link "Manage" at bounding box center [427, 22] width 66 height 44
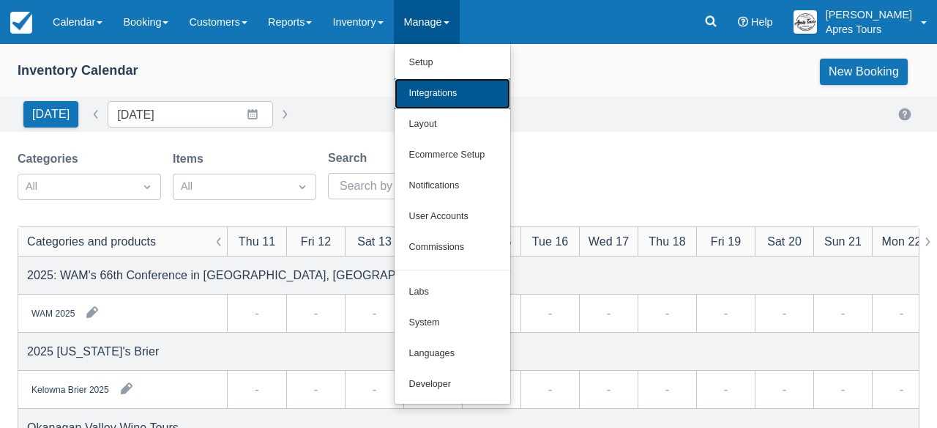
click at [442, 102] on link "Integrations" at bounding box center [453, 93] width 116 height 31
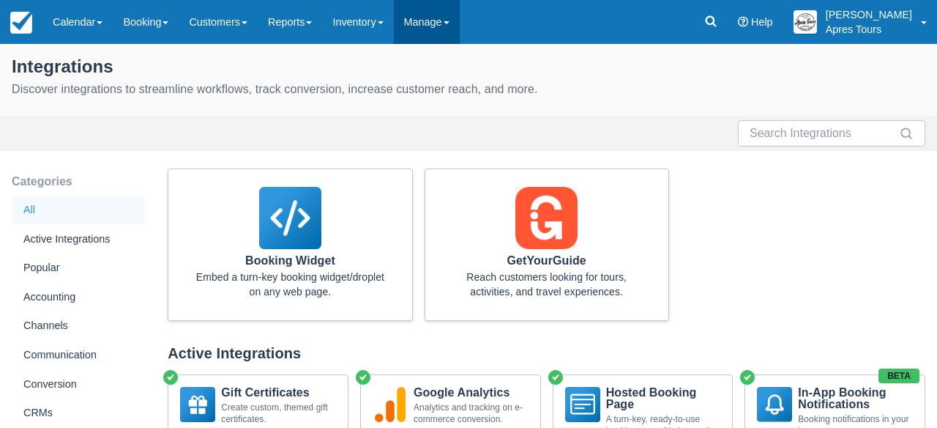
click at [439, 26] on link "Manage" at bounding box center [427, 22] width 66 height 44
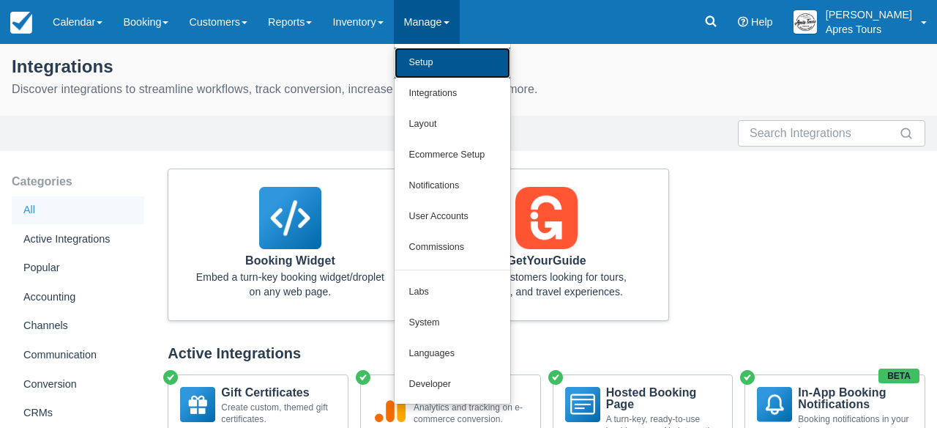
click at [447, 66] on link "Setup" at bounding box center [453, 63] width 116 height 31
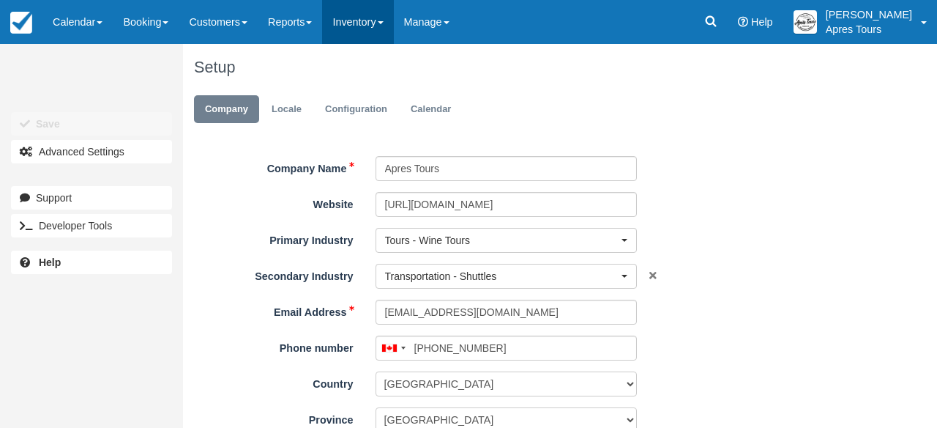
click at [369, 30] on link "Inventory" at bounding box center [357, 22] width 71 height 44
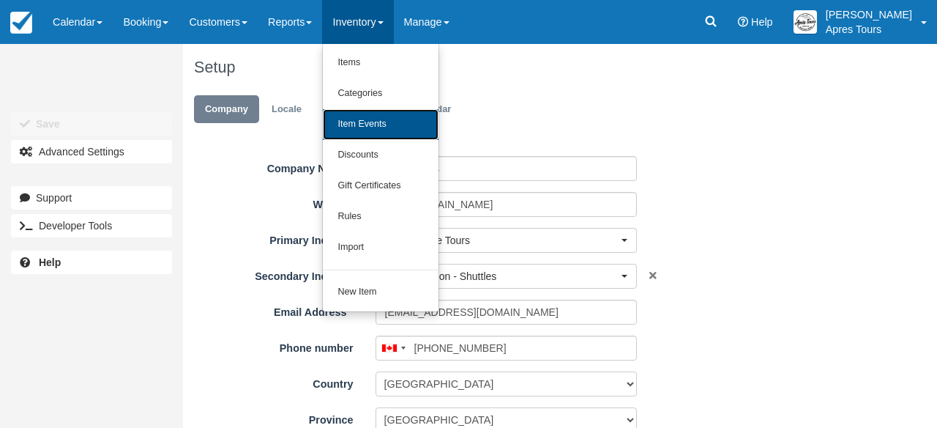
click at [389, 125] on link "Item Events" at bounding box center [381, 124] width 116 height 31
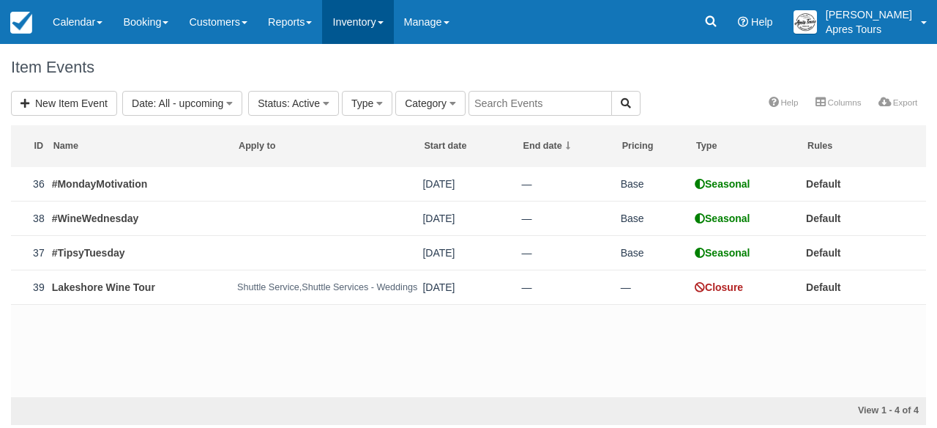
click at [388, 30] on link "Inventory" at bounding box center [357, 22] width 71 height 44
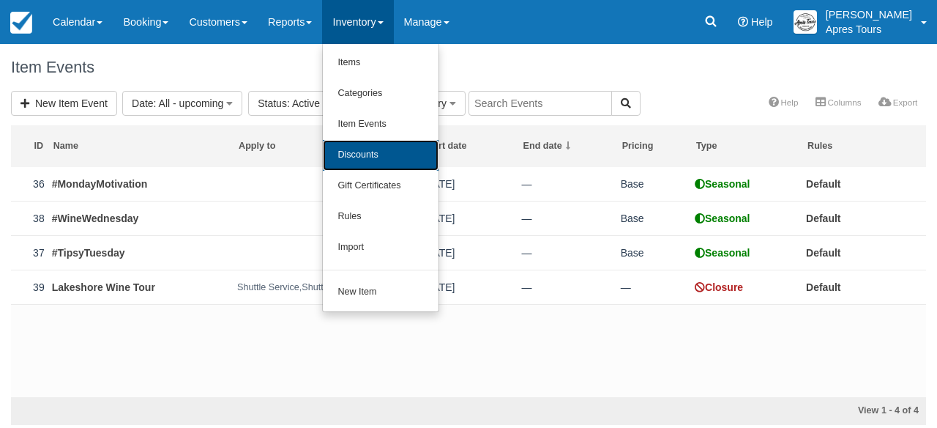
click at [372, 150] on link "Discounts" at bounding box center [381, 155] width 116 height 31
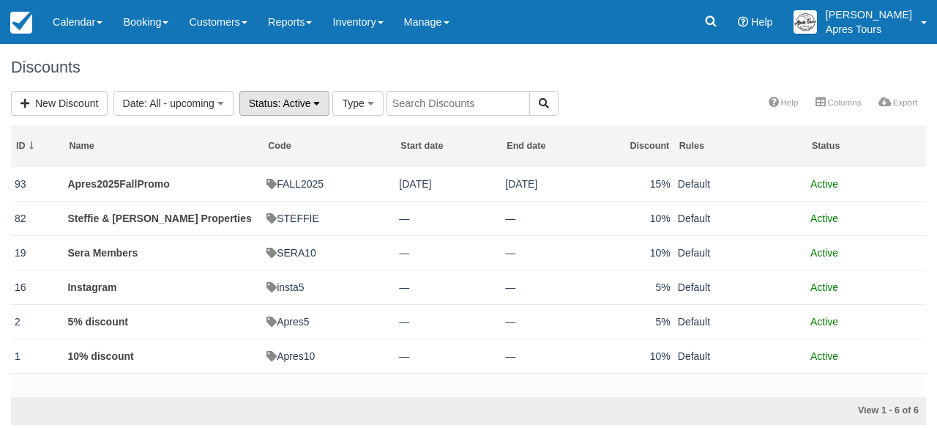
click at [324, 102] on button "Status : Active" at bounding box center [284, 103] width 91 height 25
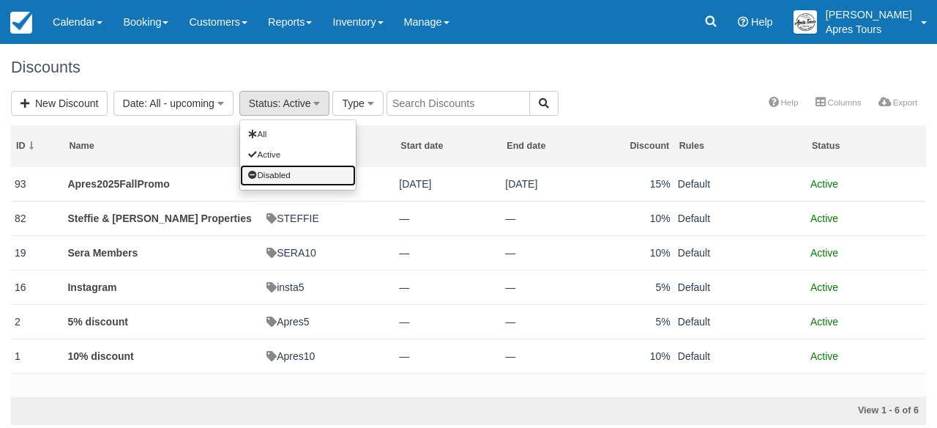
click at [294, 176] on link "Disabled" at bounding box center [298, 175] width 116 height 20
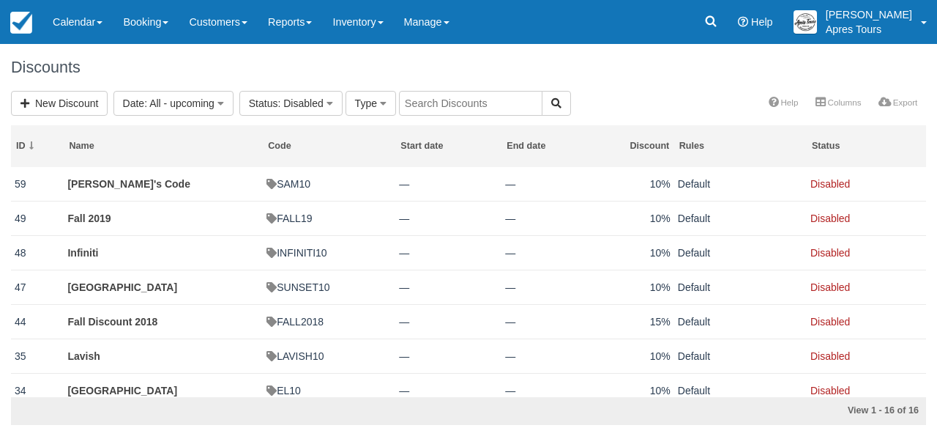
click at [475, 106] on input "text" at bounding box center [470, 103] width 143 height 25
click at [551, 106] on icon "button" at bounding box center [556, 103] width 10 height 10
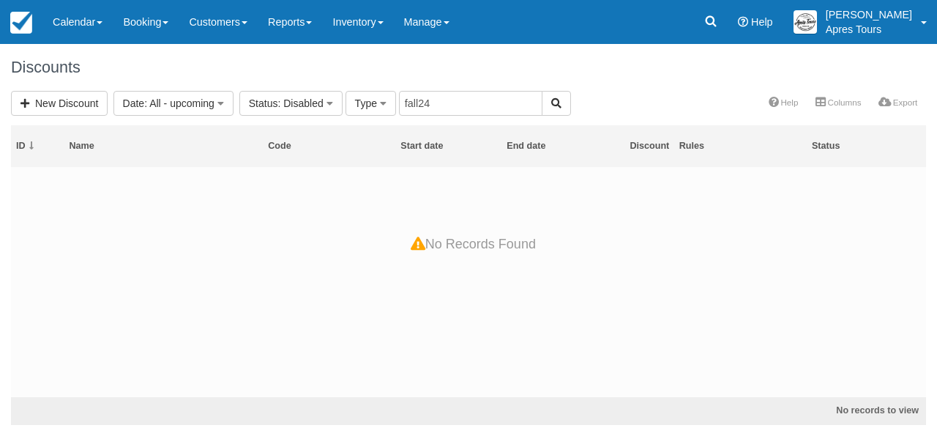
click at [449, 68] on h1 "Discounts" at bounding box center [468, 68] width 915 height 18
click at [447, 105] on input "fall24" at bounding box center [470, 103] width 143 height 25
type input "f"
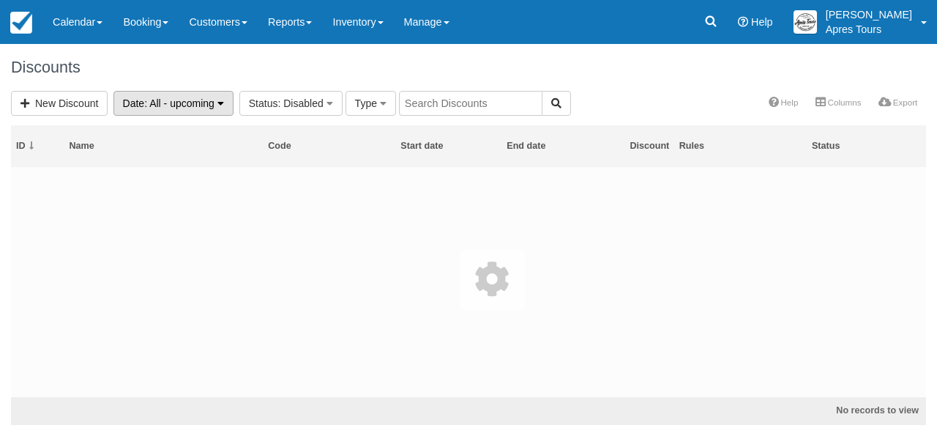
click at [223, 103] on icon "button" at bounding box center [220, 103] width 7 height 10
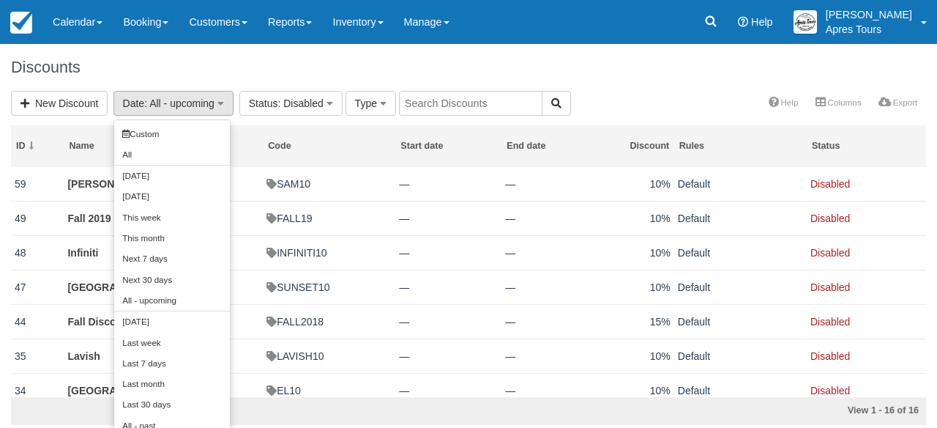
click at [263, 72] on h1 "Discounts" at bounding box center [468, 68] width 915 height 18
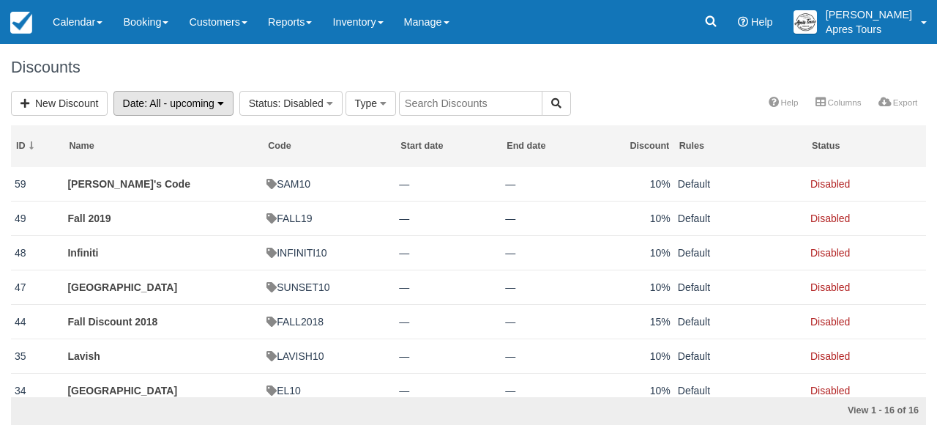
click at [229, 108] on button "Date : All - upcoming" at bounding box center [173, 103] width 120 height 25
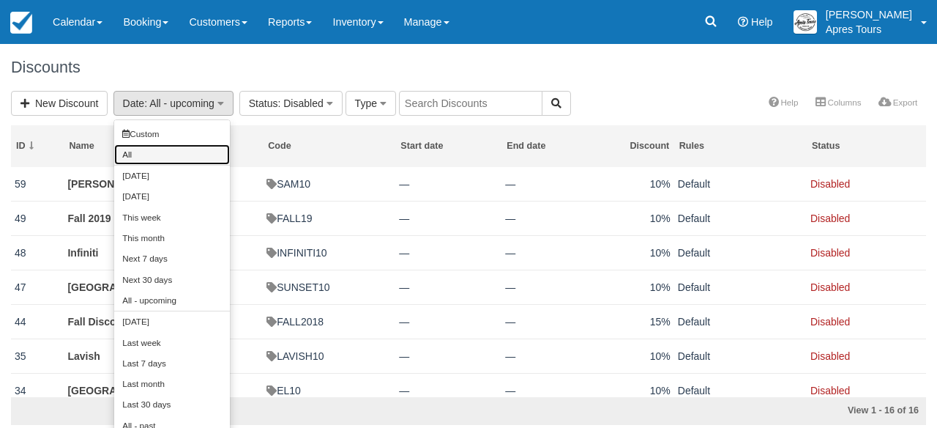
click at [190, 162] on link "All" at bounding box center [172, 154] width 116 height 20
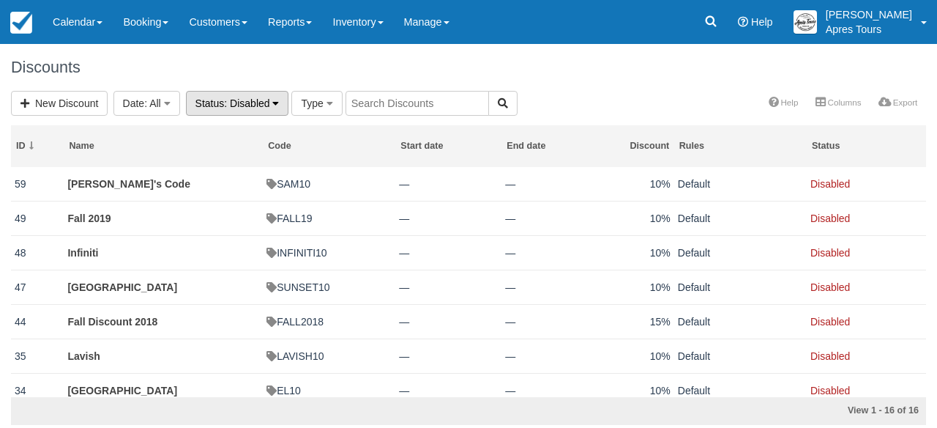
click at [278, 105] on icon "button" at bounding box center [275, 103] width 7 height 10
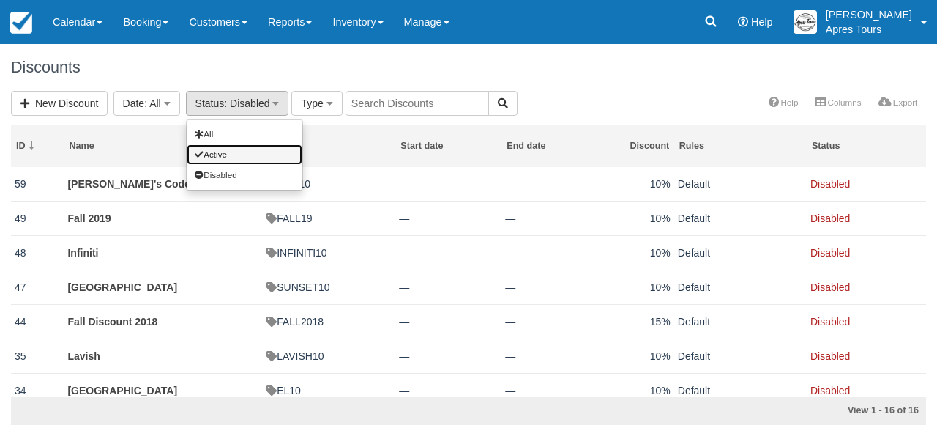
click at [260, 147] on link "Active" at bounding box center [245, 154] width 116 height 20
